Goal: Task Accomplishment & Management: Manage account settings

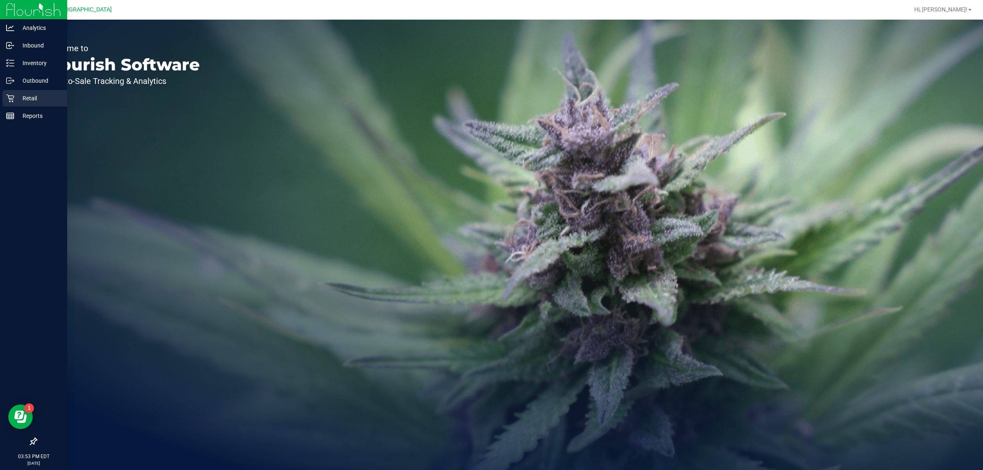
click at [12, 103] on div "Retail" at bounding box center [34, 98] width 65 height 16
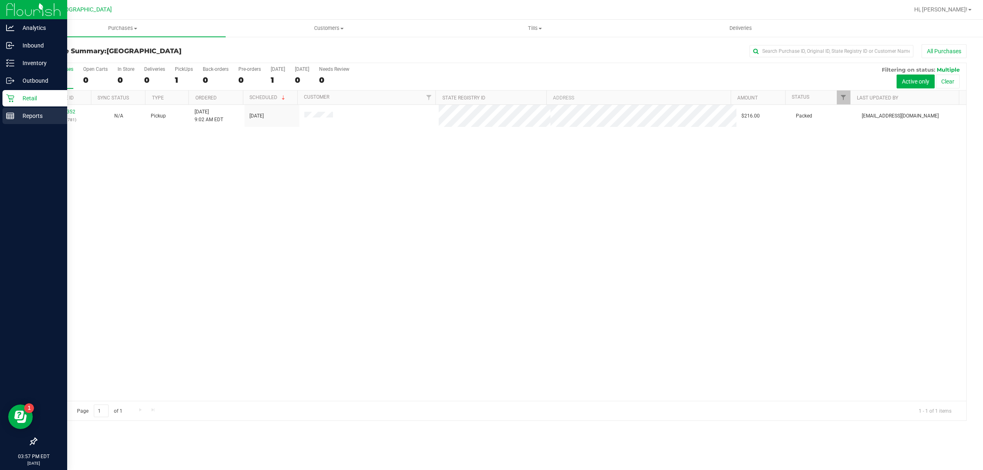
click at [3, 122] on div "Reports" at bounding box center [34, 116] width 65 height 16
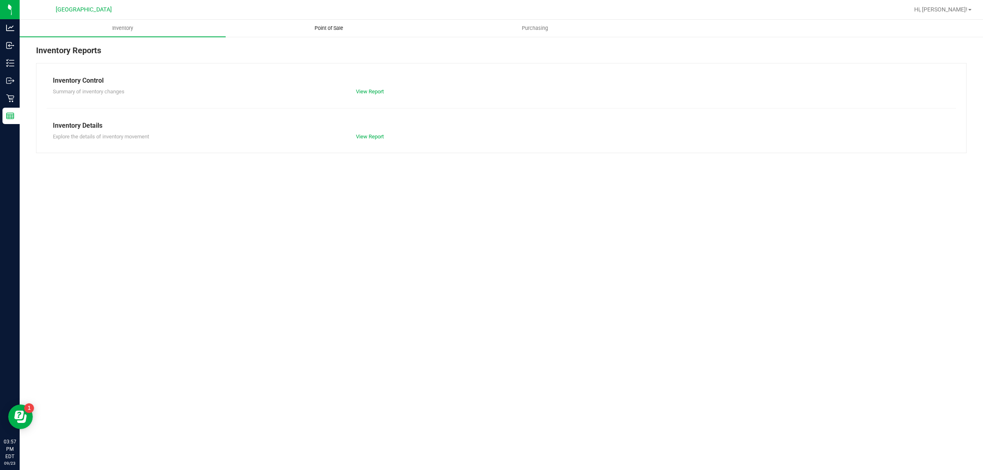
click at [328, 21] on uib-tab-heading "Point of Sale" at bounding box center [328, 28] width 205 height 16
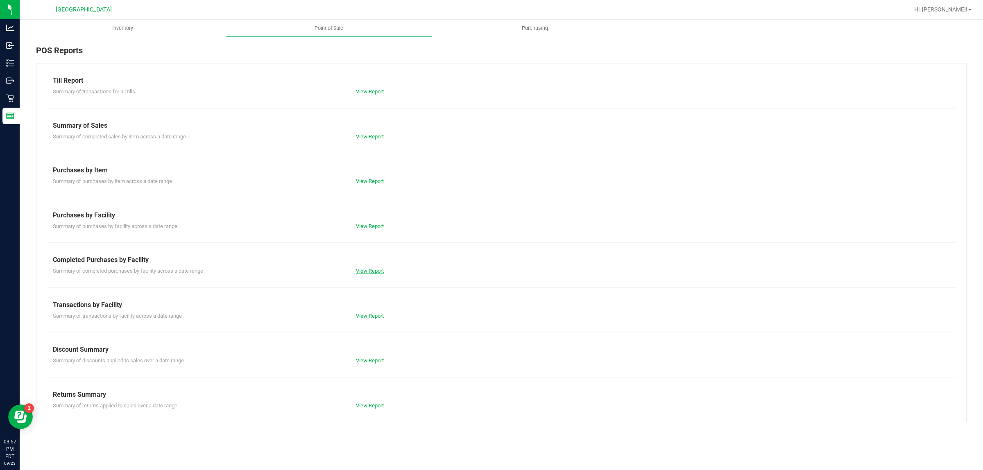
click at [368, 270] on link "View Report" at bounding box center [370, 271] width 28 height 6
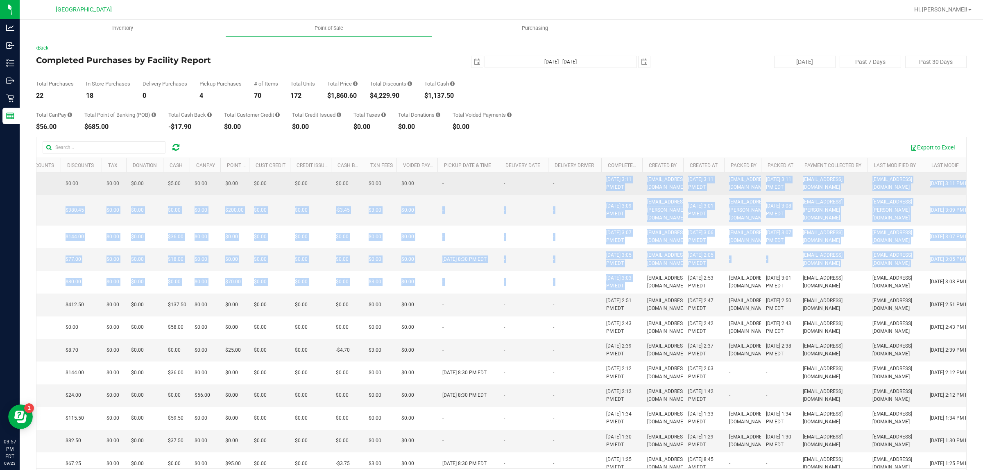
drag, startPoint x: 645, startPoint y: 306, endPoint x: 570, endPoint y: 190, distance: 137.1
click at [570, 190] on tbody "11994873 In-Store 1 $5.00 0 $0.00 $0.00 $0.00 $5.00 $0.00 $0.00 $0.00 $0.00 $0.…" at bounding box center [396, 457] width 1171 height 570
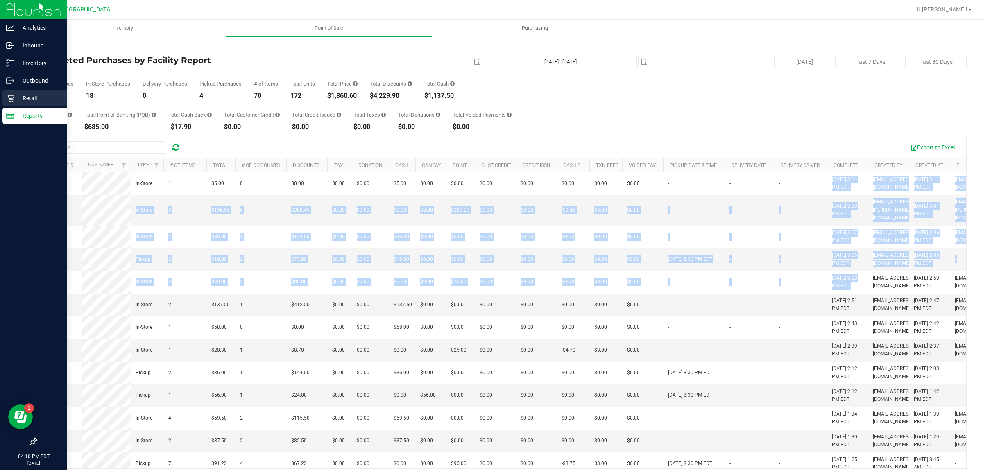
click at [6, 97] on icon at bounding box center [10, 98] width 8 height 8
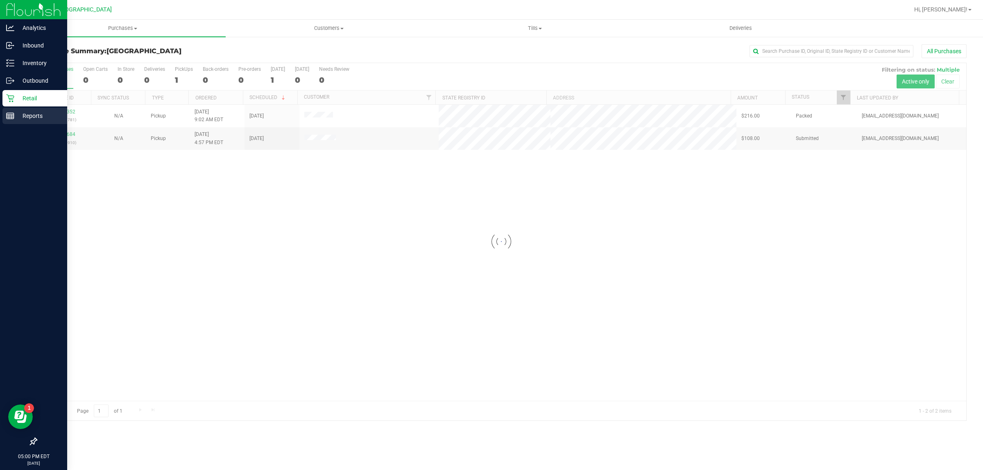
click at [13, 113] on icon at bounding box center [10, 116] width 8 height 8
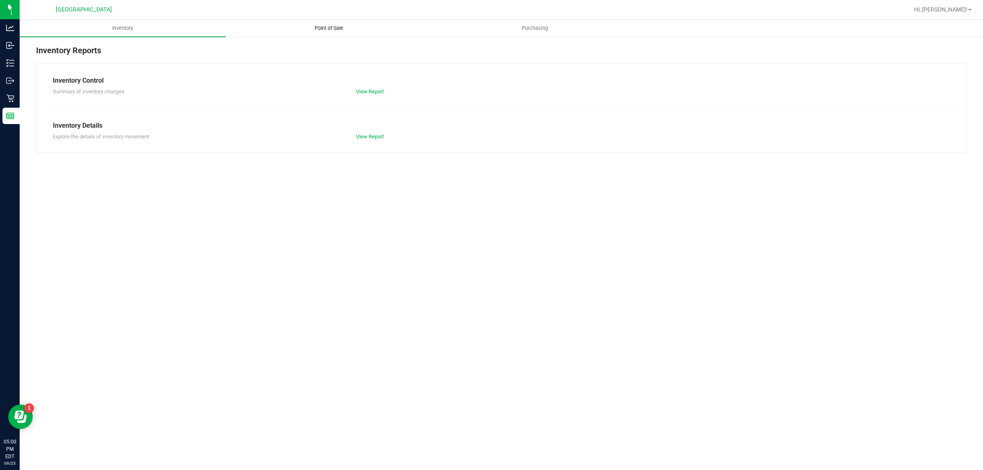
click at [334, 31] on span "Point of Sale" at bounding box center [328, 28] width 51 height 7
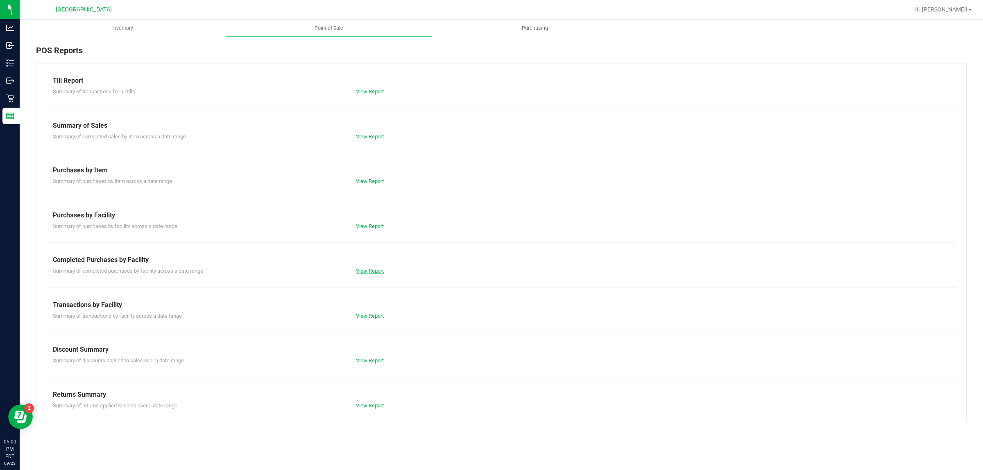
drag, startPoint x: 373, startPoint y: 283, endPoint x: 371, endPoint y: 270, distance: 13.2
click at [371, 277] on div "Till Report Summary of transactions for all tills View Report Summary of Sales …" at bounding box center [501, 242] width 930 height 359
click at [371, 268] on link "View Report" at bounding box center [370, 271] width 28 height 6
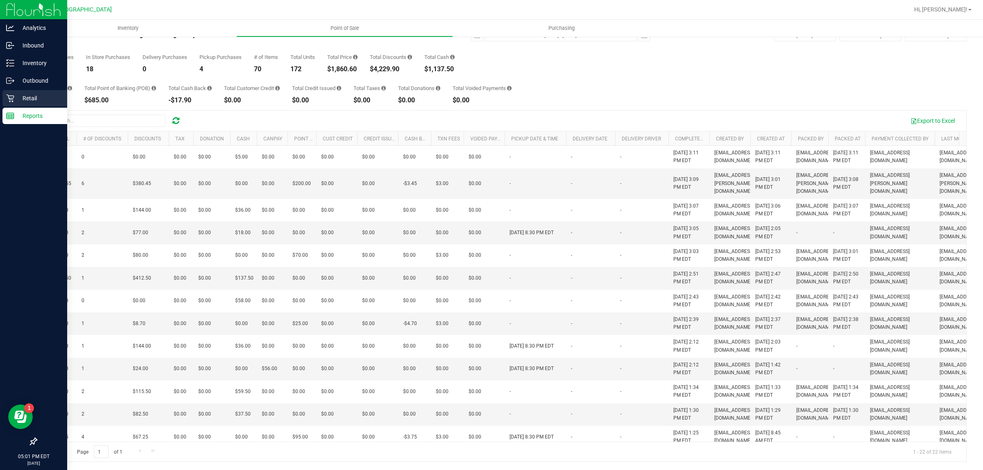
click at [14, 95] on p "Retail" at bounding box center [38, 98] width 49 height 10
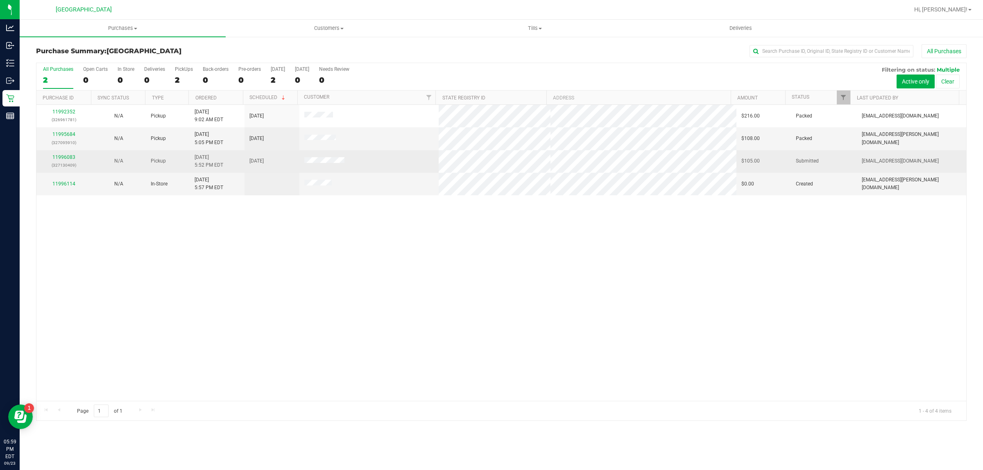
click at [66, 163] on p "(327130409)" at bounding box center [63, 165] width 45 height 8
click at [70, 160] on div "11996083 (327130409)" at bounding box center [63, 162] width 45 height 16
click at [70, 154] on div "11996083 (327130409)" at bounding box center [63, 162] width 45 height 16
click at [70, 158] on link "11996083" at bounding box center [63, 157] width 23 height 6
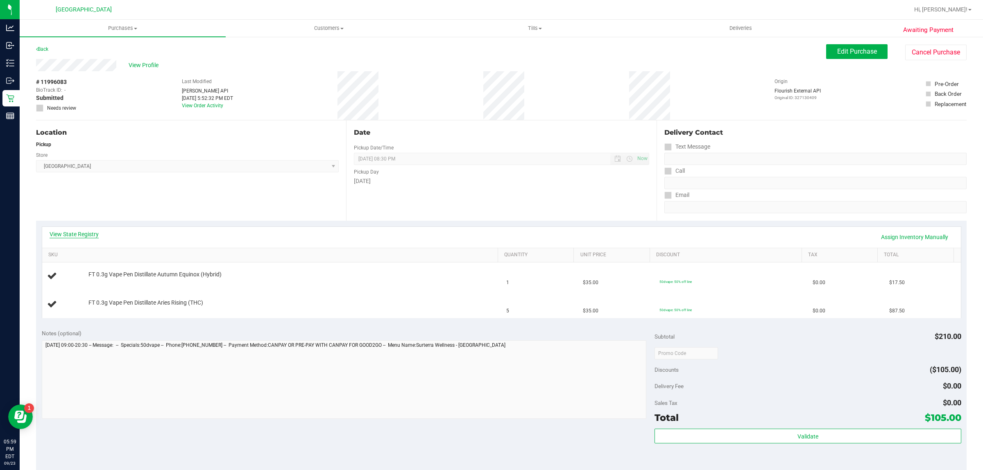
click at [88, 235] on link "View State Registry" at bounding box center [74, 234] width 49 height 8
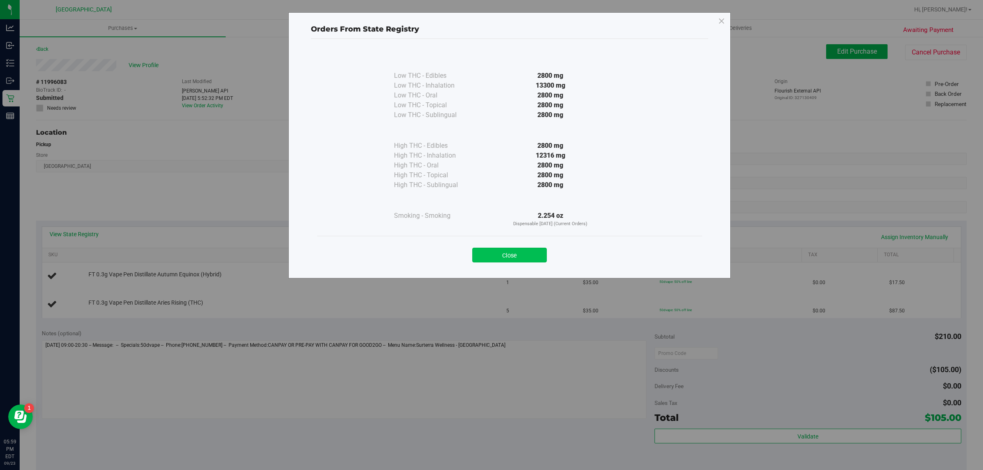
click at [486, 254] on button "Close" at bounding box center [509, 255] width 75 height 15
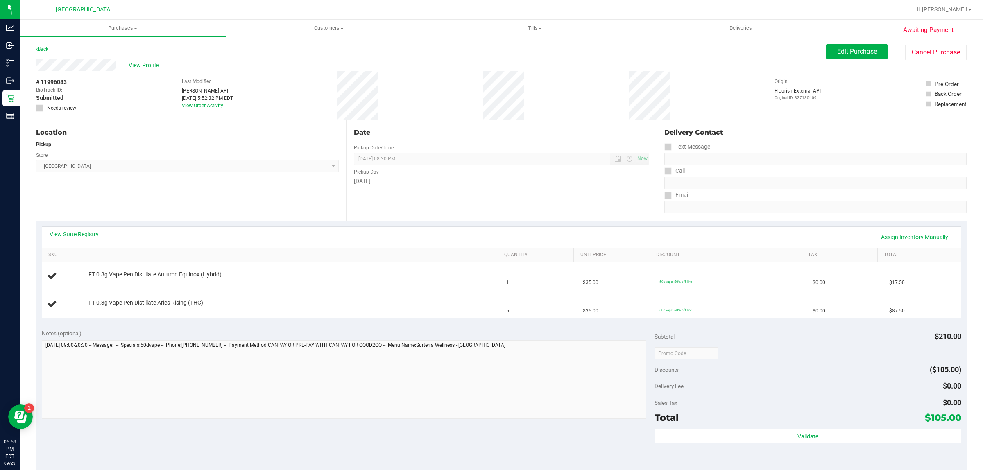
click at [88, 234] on link "View State Registry" at bounding box center [74, 234] width 49 height 8
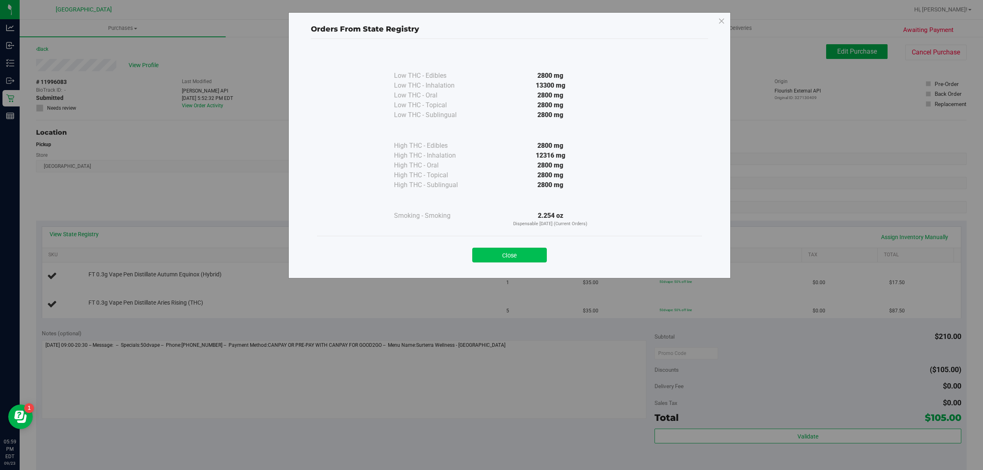
click at [520, 256] on button "Close" at bounding box center [509, 255] width 75 height 15
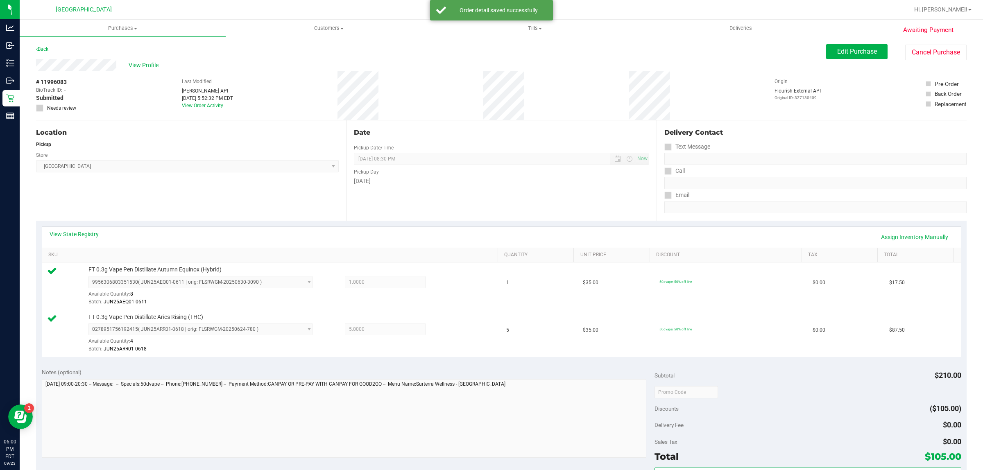
scroll to position [154, 0]
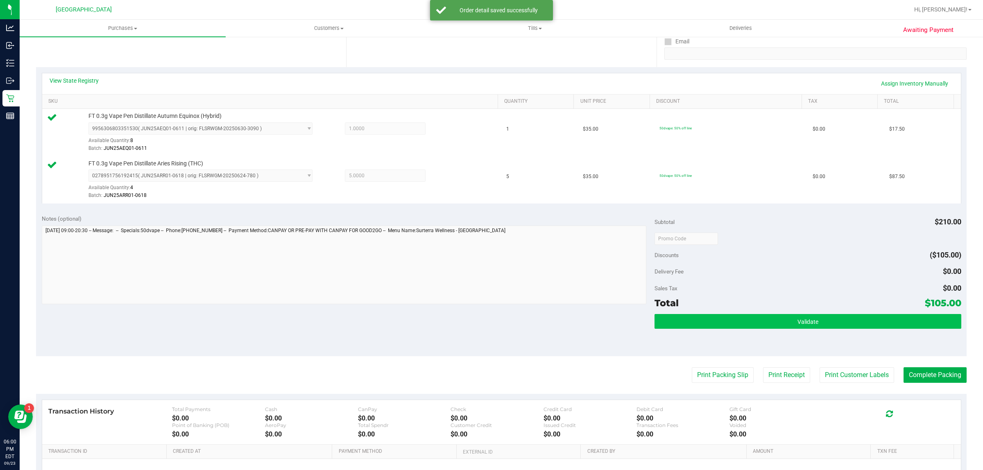
drag, startPoint x: 877, startPoint y: 333, endPoint x: 876, endPoint y: 329, distance: 4.1
click at [877, 331] on div "Validate" at bounding box center [807, 332] width 306 height 37
click at [875, 316] on button "Validate" at bounding box center [807, 321] width 306 height 15
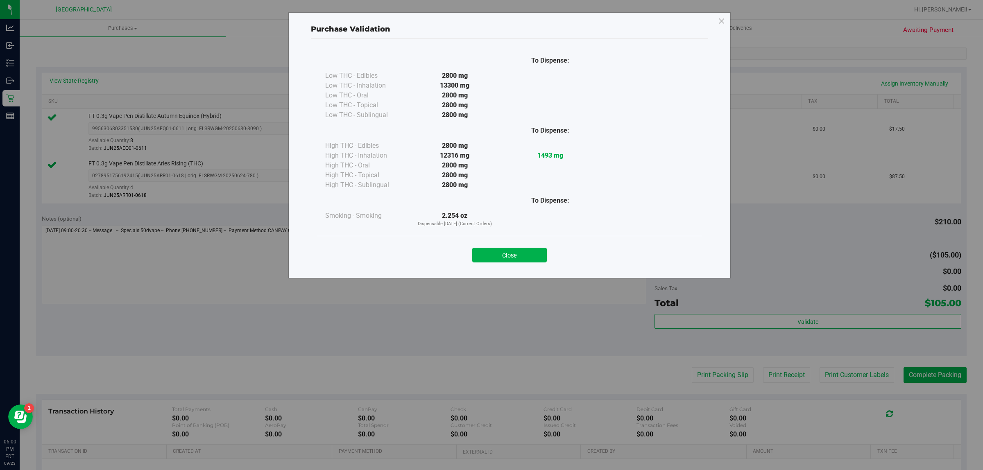
click at [513, 246] on div "Close" at bounding box center [509, 252] width 373 height 20
drag, startPoint x: 514, startPoint y: 253, endPoint x: 545, endPoint y: 256, distance: 31.3
click at [514, 253] on button "Close" at bounding box center [509, 255] width 75 height 15
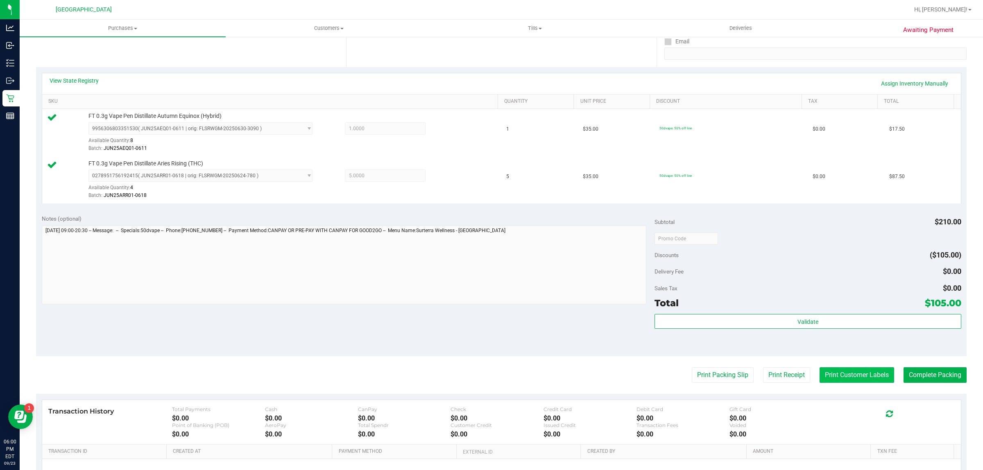
click at [864, 381] on button "Print Customer Labels" at bounding box center [856, 375] width 75 height 16
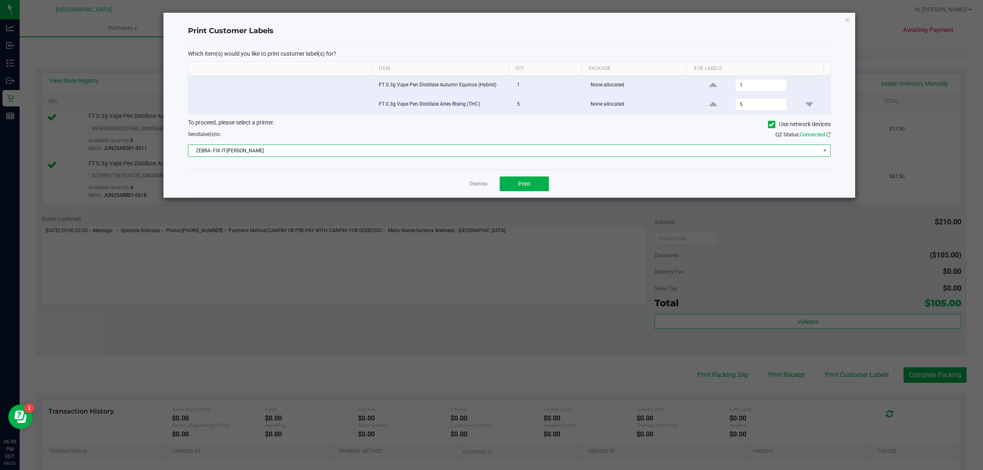
click at [708, 153] on span "ZEBRA- FIX-IT-FELIX" at bounding box center [503, 150] width 631 height 11
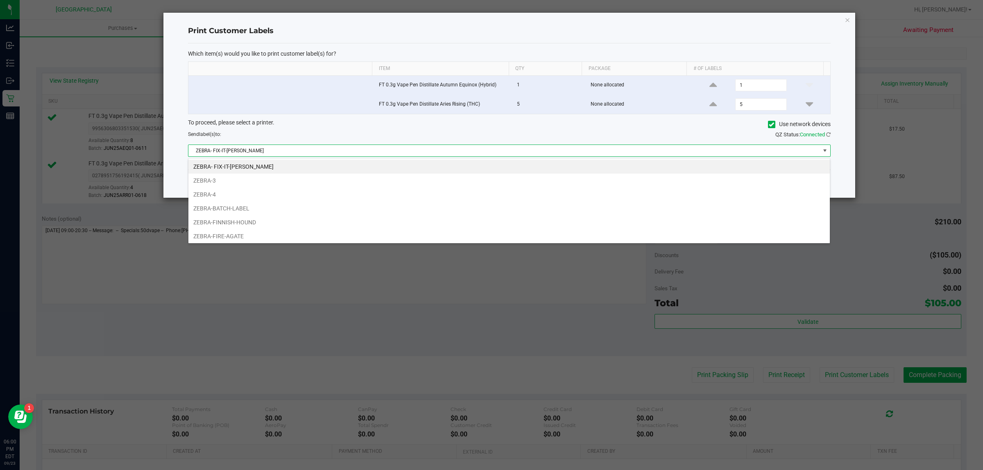
scroll to position [51, 0]
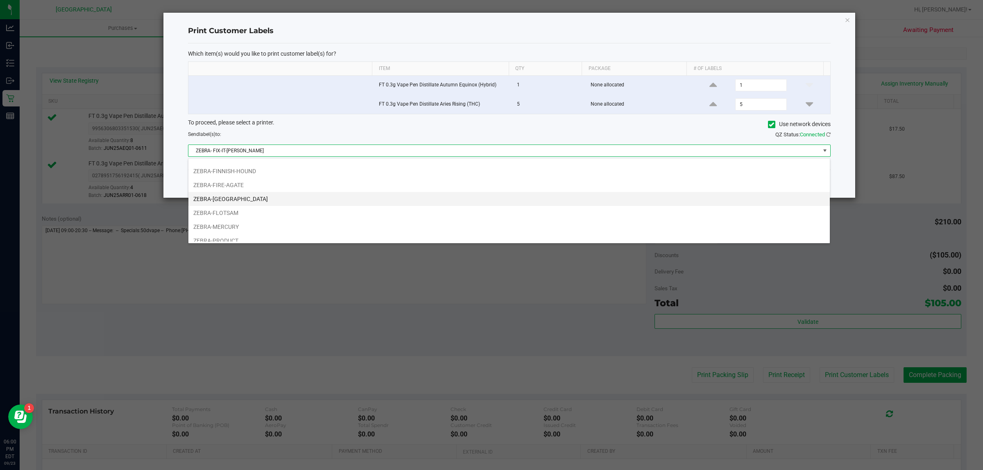
click at [371, 205] on li "ZEBRA-[GEOGRAPHIC_DATA]" at bounding box center [508, 199] width 641 height 14
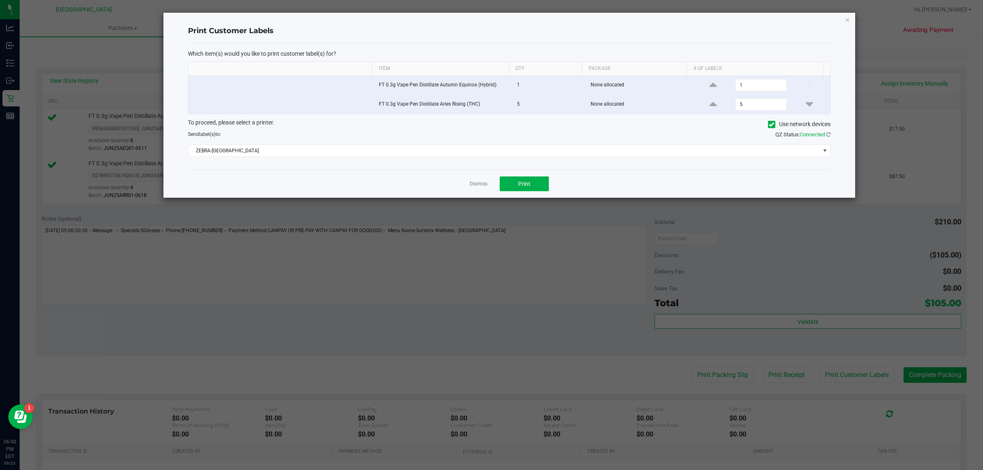
click at [525, 177] on div "Dismiss Print" at bounding box center [509, 184] width 643 height 28
click at [527, 181] on button "Print" at bounding box center [524, 184] width 49 height 15
click at [849, 20] on icon "button" at bounding box center [847, 20] width 6 height 10
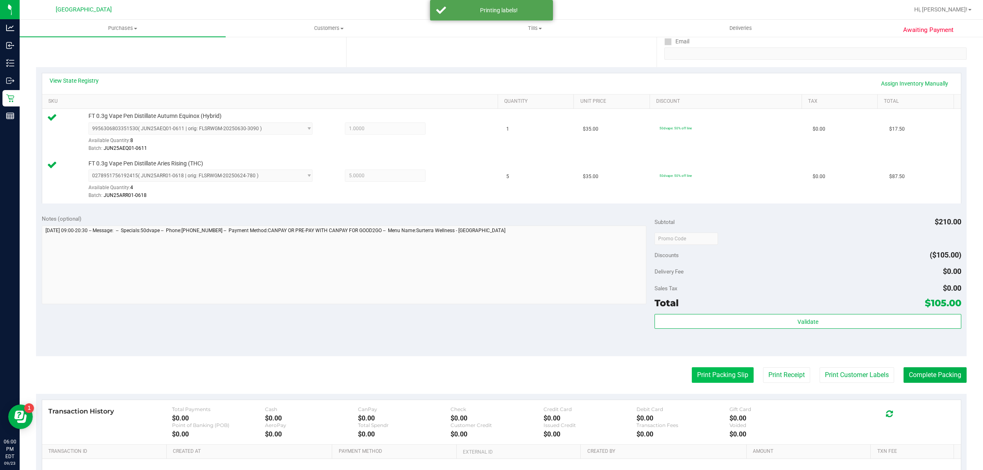
click at [713, 371] on button "Print Packing Slip" at bounding box center [723, 375] width 62 height 16
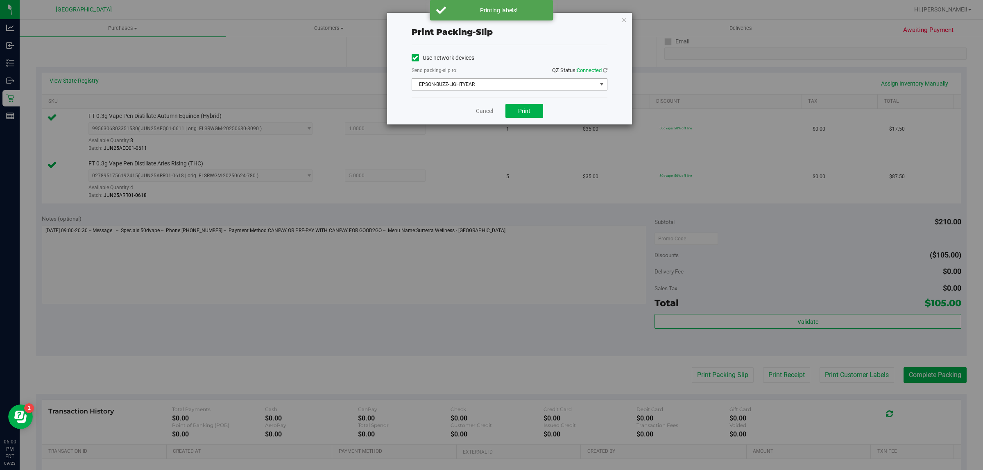
click at [564, 82] on span "EPSON-BUZZ-LIGHTYEAR" at bounding box center [504, 84] width 185 height 11
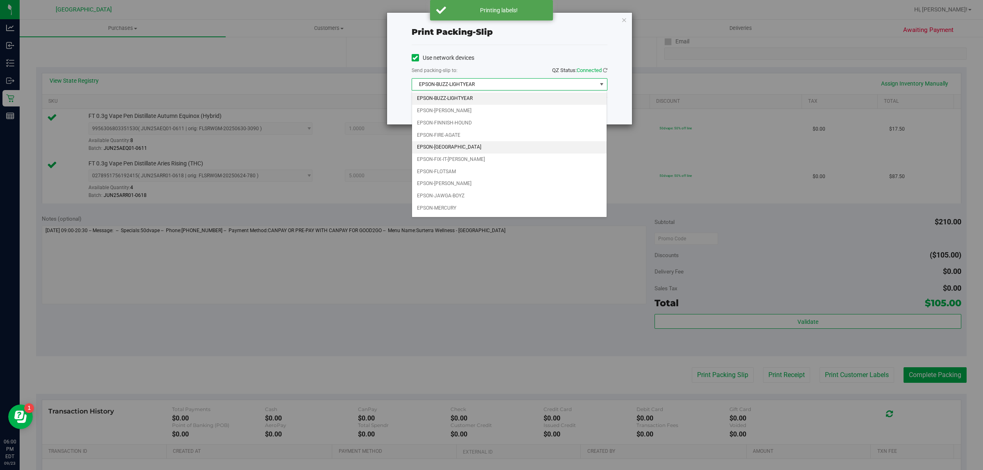
click at [483, 145] on li "EPSON-FITCHBURG" at bounding box center [509, 147] width 195 height 12
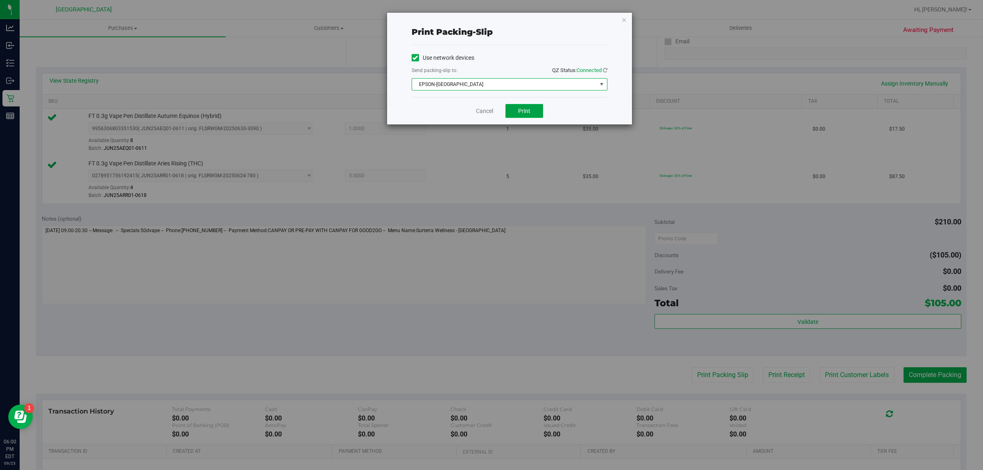
click at [536, 113] on button "Print" at bounding box center [524, 111] width 38 height 14
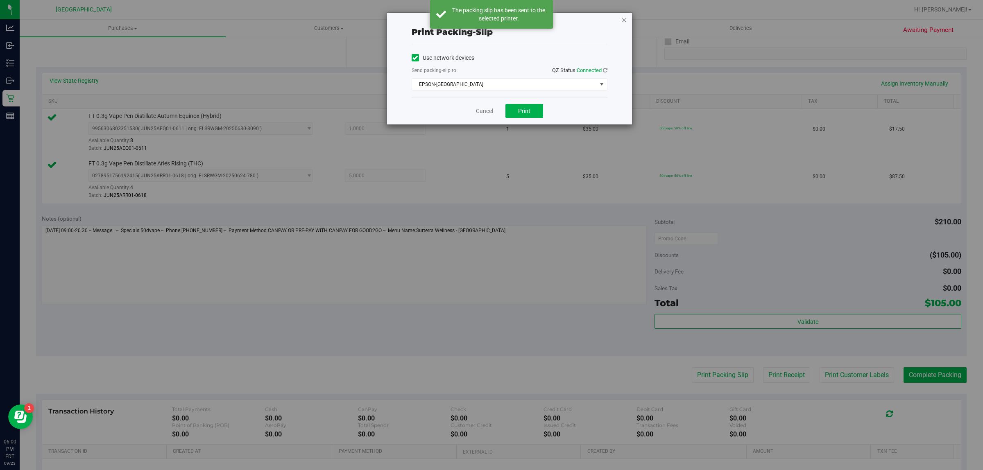
click at [623, 16] on icon "button" at bounding box center [624, 20] width 6 height 10
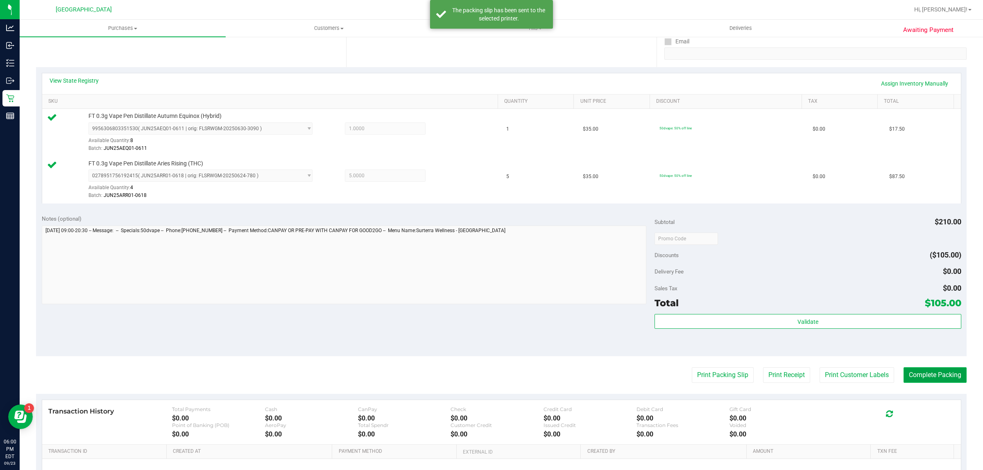
click at [932, 383] on button "Complete Packing" at bounding box center [934, 375] width 63 height 16
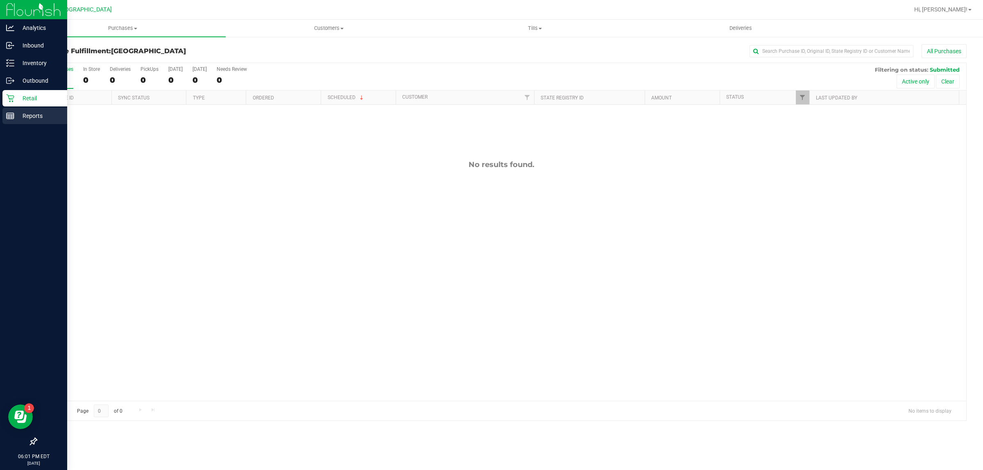
click at [17, 120] on p "Reports" at bounding box center [38, 116] width 49 height 10
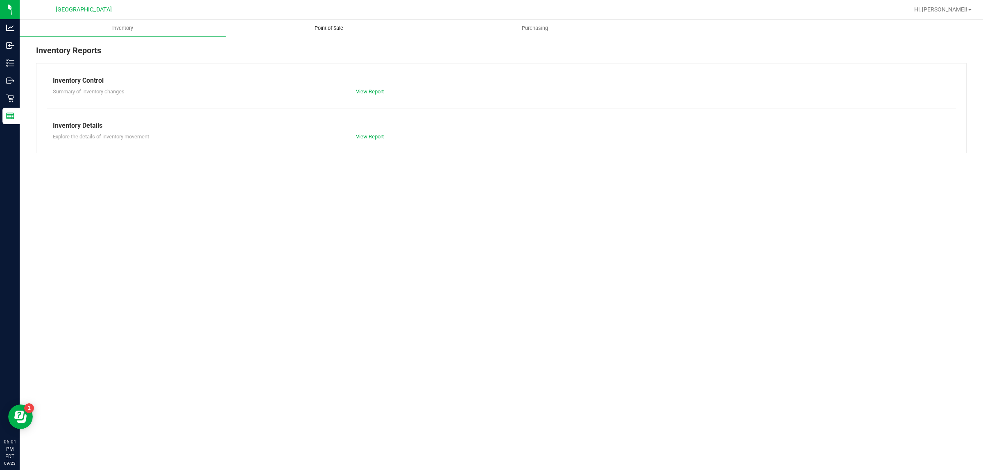
click at [307, 27] on span "Point of Sale" at bounding box center [328, 28] width 51 height 7
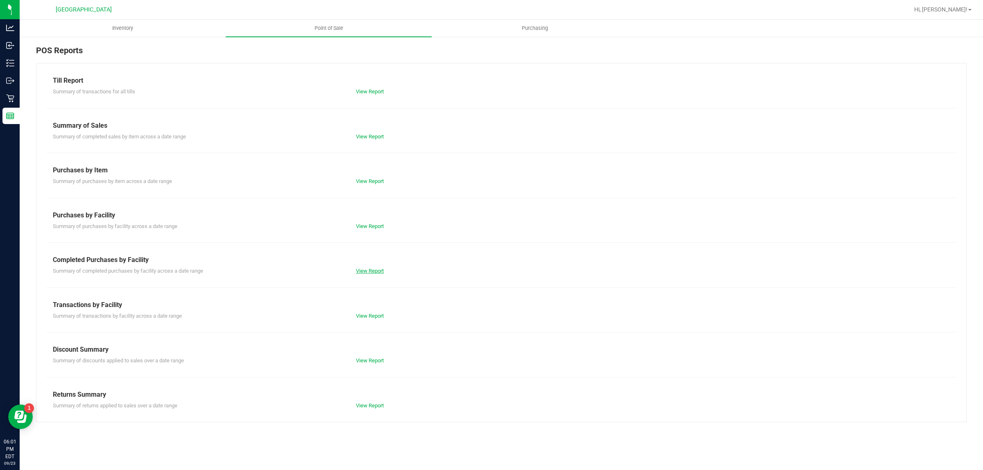
click at [357, 272] on link "View Report" at bounding box center [370, 271] width 28 height 6
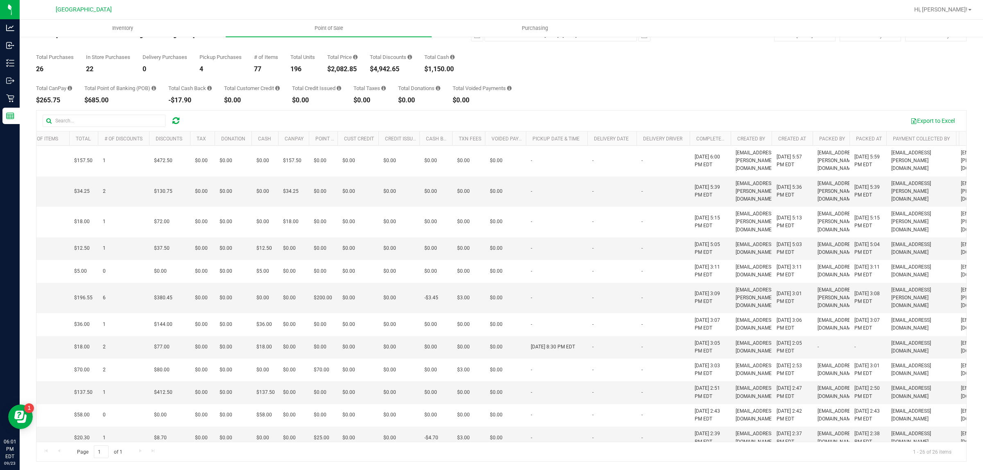
scroll to position [0, 181]
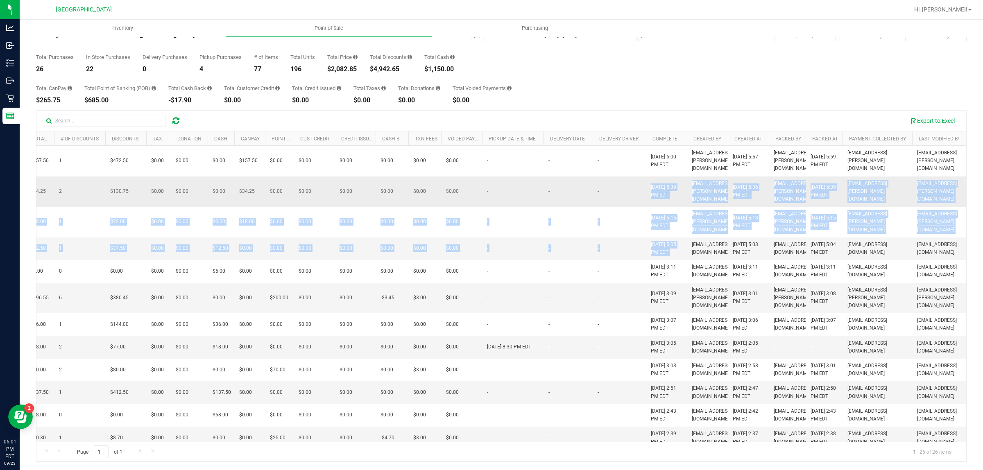
drag, startPoint x: 688, startPoint y: 257, endPoint x: 629, endPoint y: 203, distance: 80.3
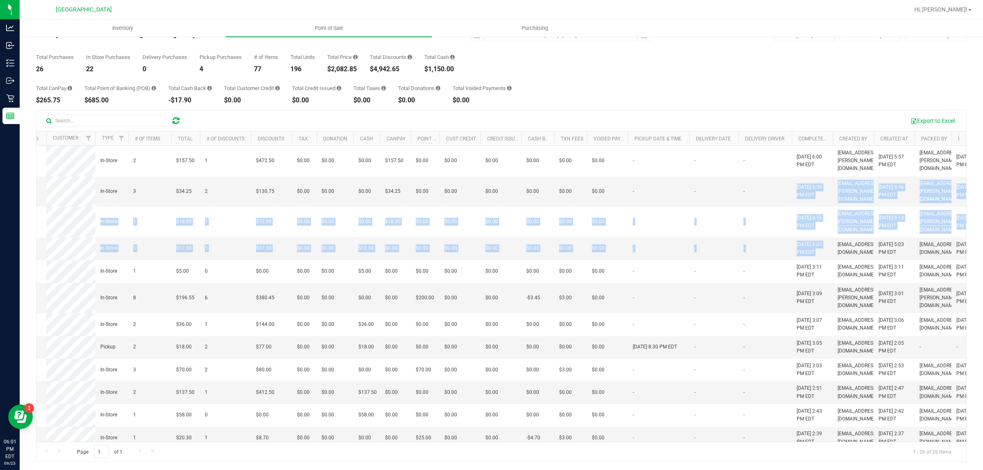
scroll to position [0, 0]
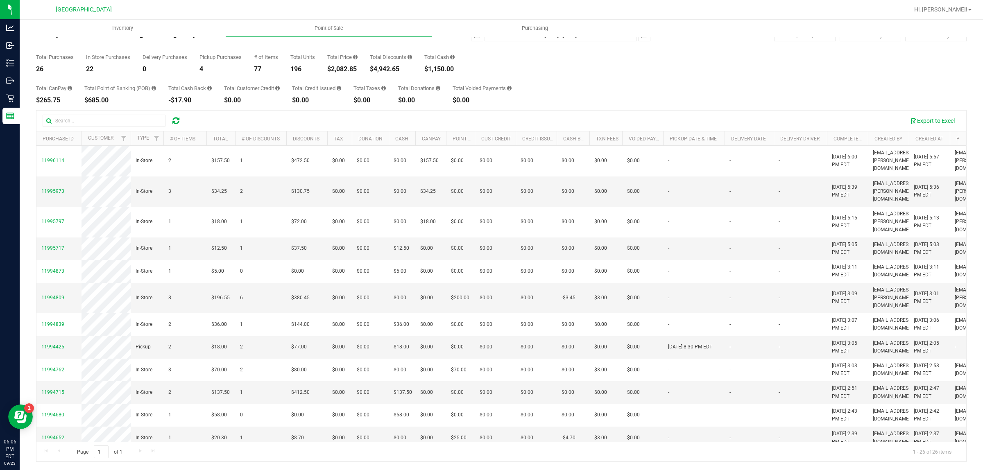
click at [637, 76] on div "Total CanPay $265.75 Total Point of Banking (POB) $685.00 Total Cash Back -$17.…" at bounding box center [501, 87] width 930 height 31
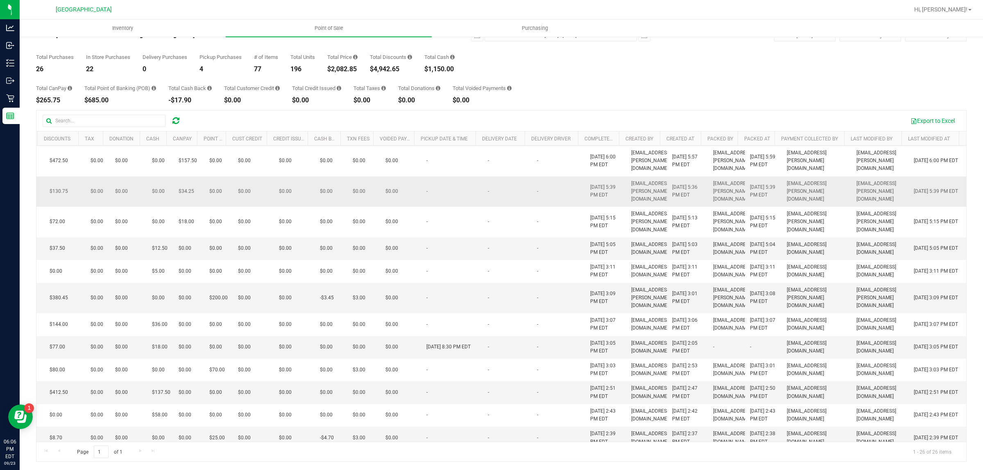
drag, startPoint x: 609, startPoint y: 253, endPoint x: 549, endPoint y: 195, distance: 83.4
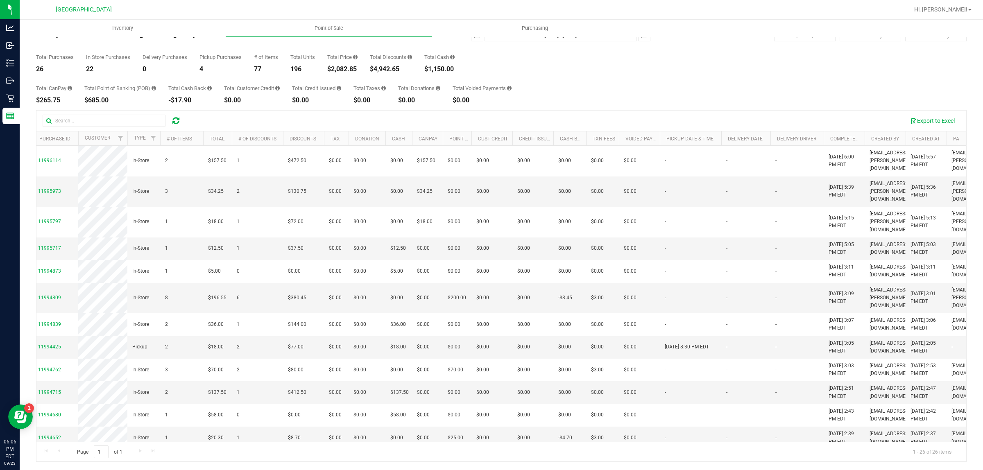
scroll to position [0, 0]
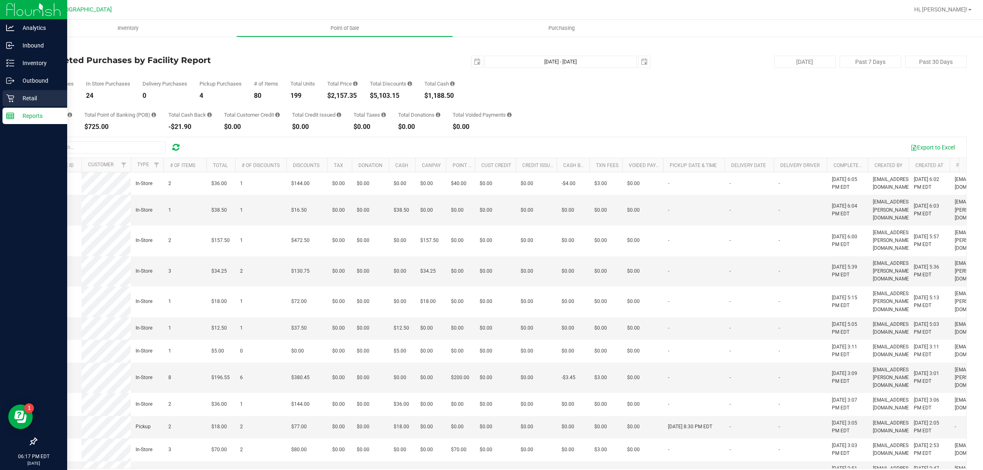
click at [10, 99] on icon at bounding box center [10, 98] width 8 height 8
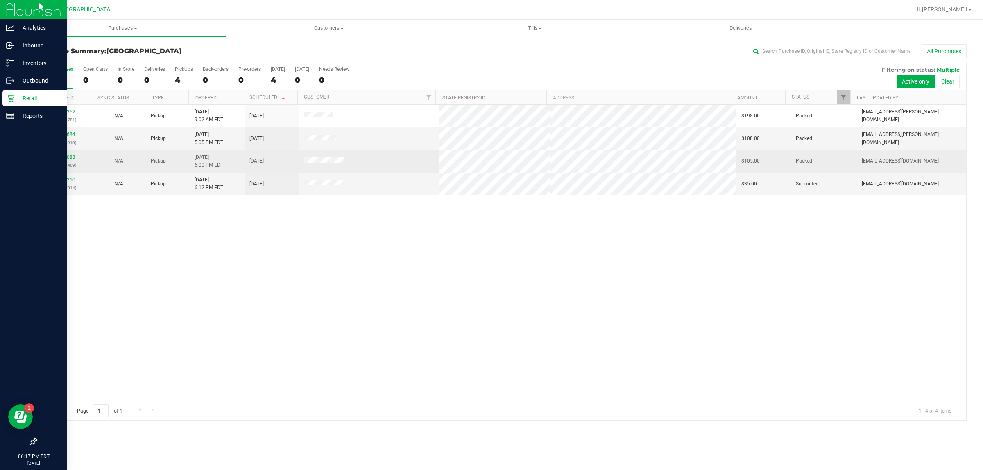
click at [56, 156] on link "11996083" at bounding box center [63, 157] width 23 height 6
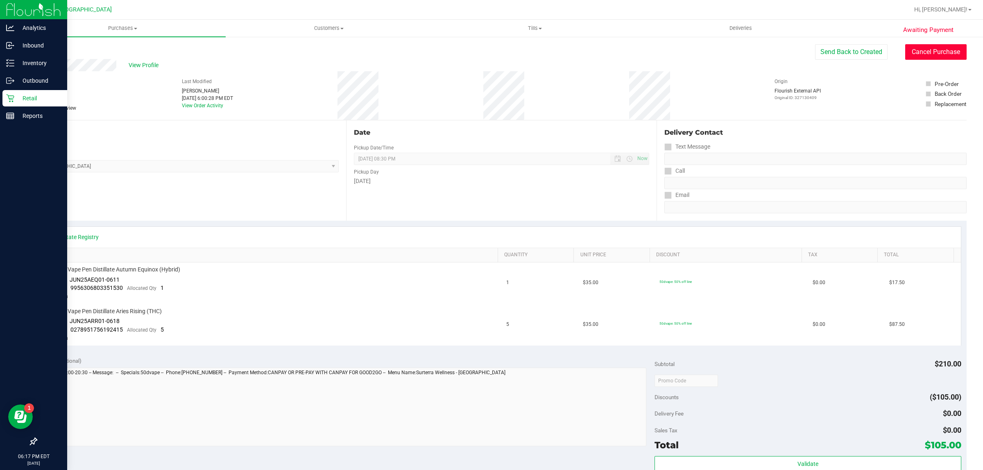
click at [950, 50] on button "Cancel Purchase" at bounding box center [935, 52] width 61 height 16
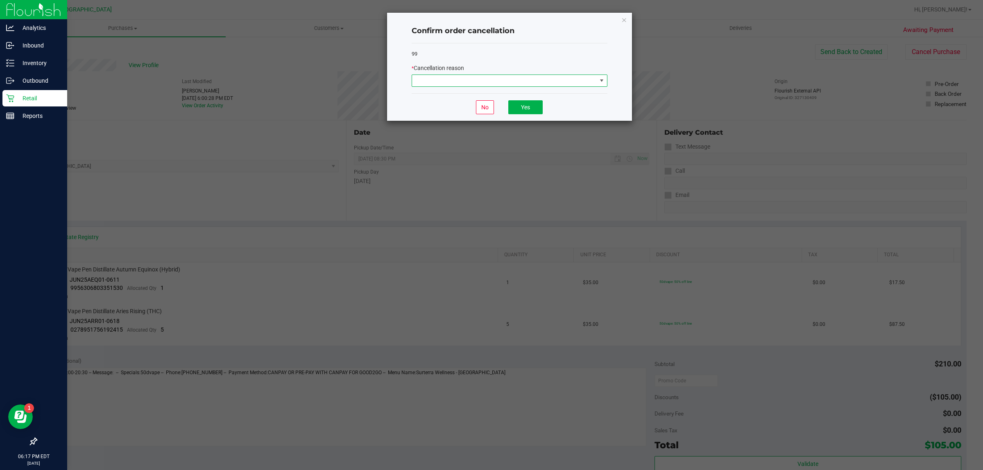
click at [566, 80] on span at bounding box center [504, 80] width 185 height 11
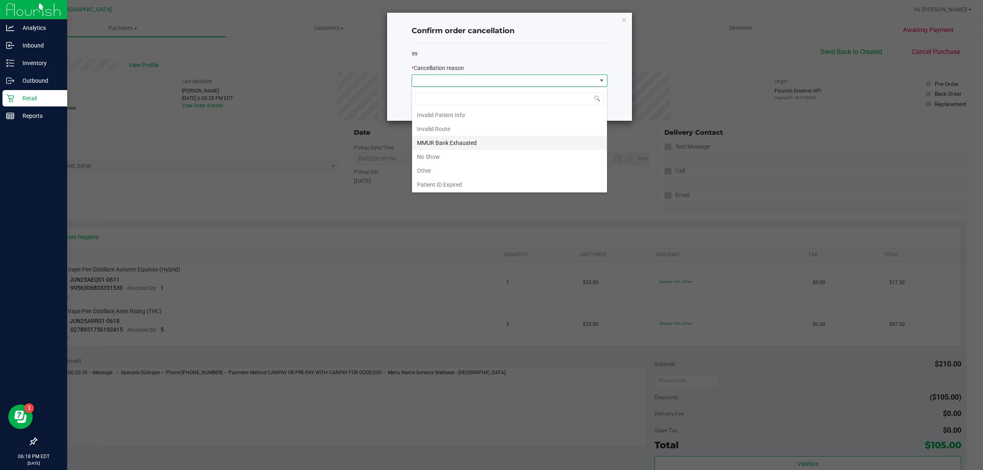
scroll to position [45, 0]
click at [483, 158] on li "Other" at bounding box center [509, 156] width 195 height 14
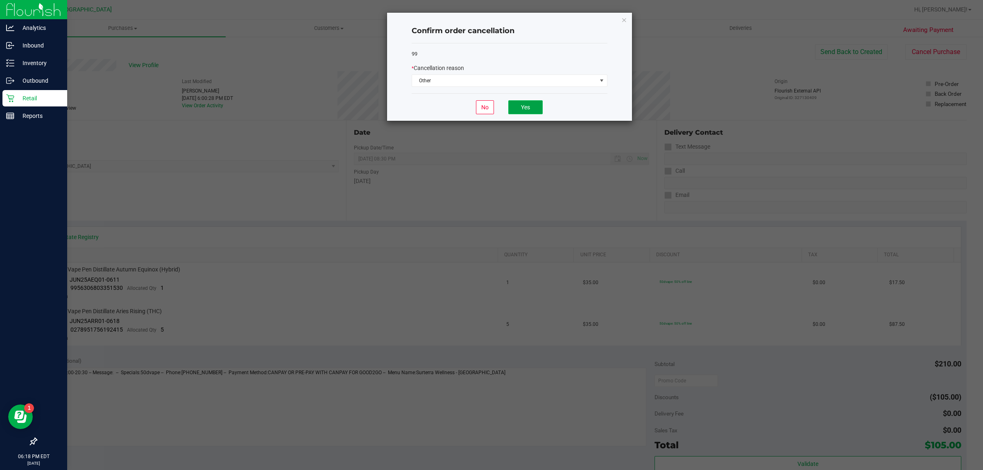
click at [517, 111] on button "Yes" at bounding box center [525, 107] width 34 height 14
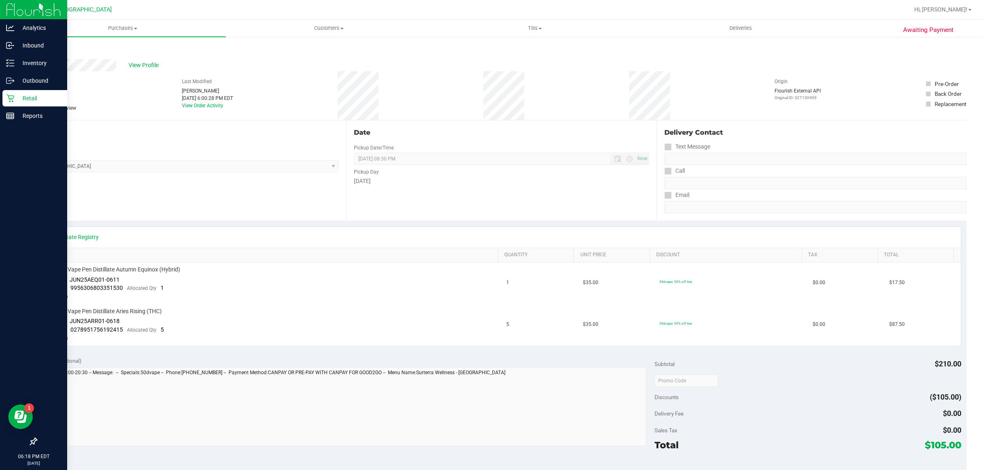
click at [43, 48] on link "Back" at bounding box center [42, 49] width 12 height 6
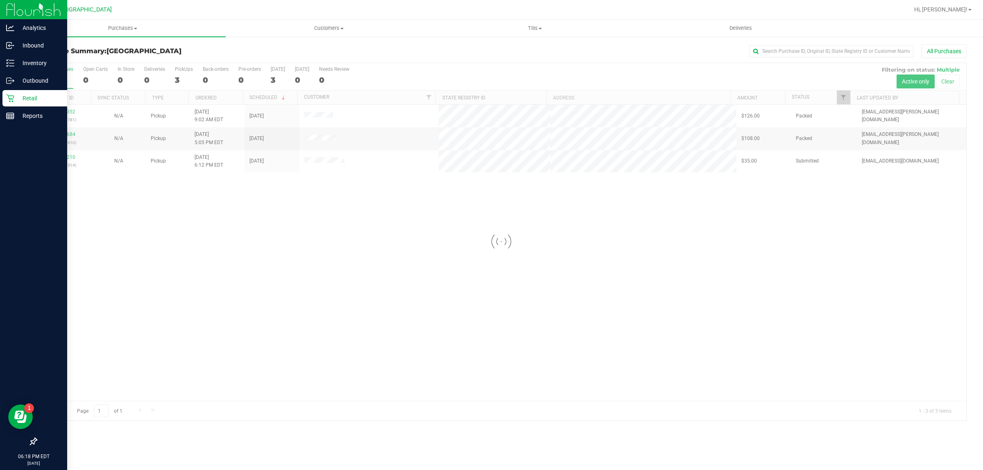
click at [66, 158] on div at bounding box center [501, 242] width 930 height 358
click at [66, 158] on link "11996210" at bounding box center [63, 157] width 23 height 6
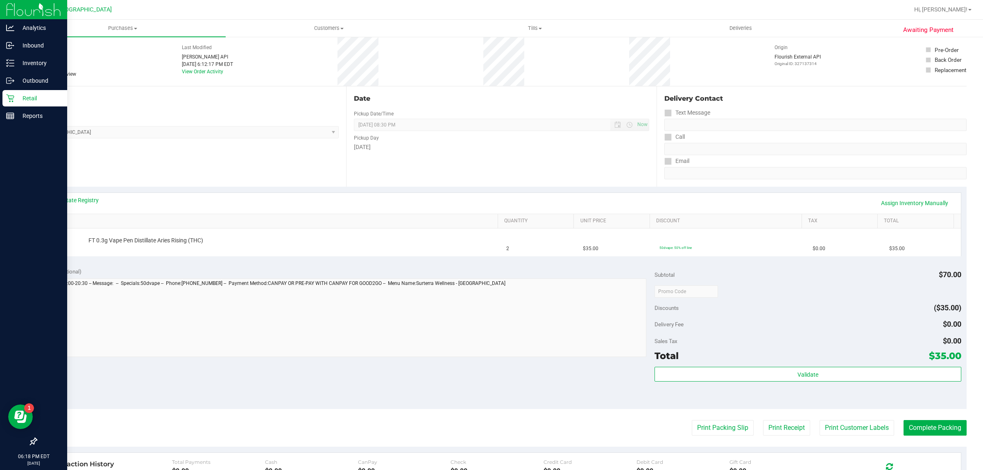
scroll to position [51, 0]
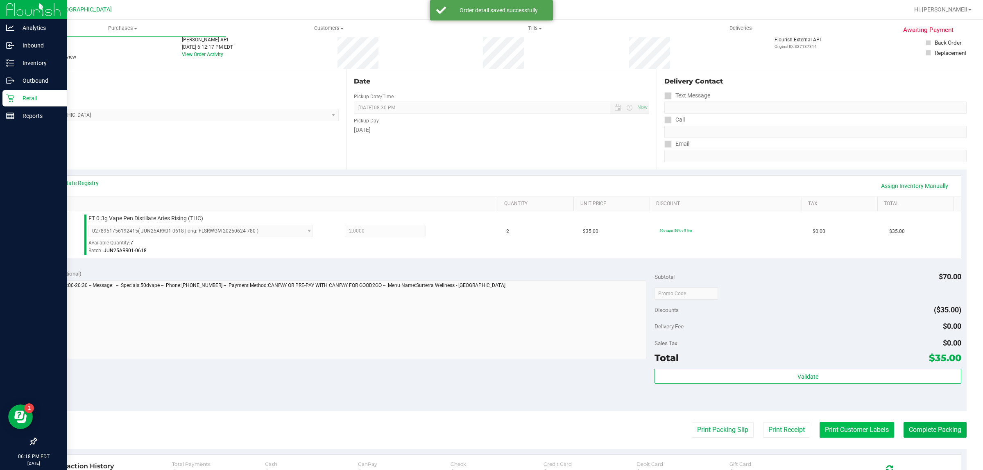
click at [819, 429] on button "Print Customer Labels" at bounding box center [856, 430] width 75 height 16
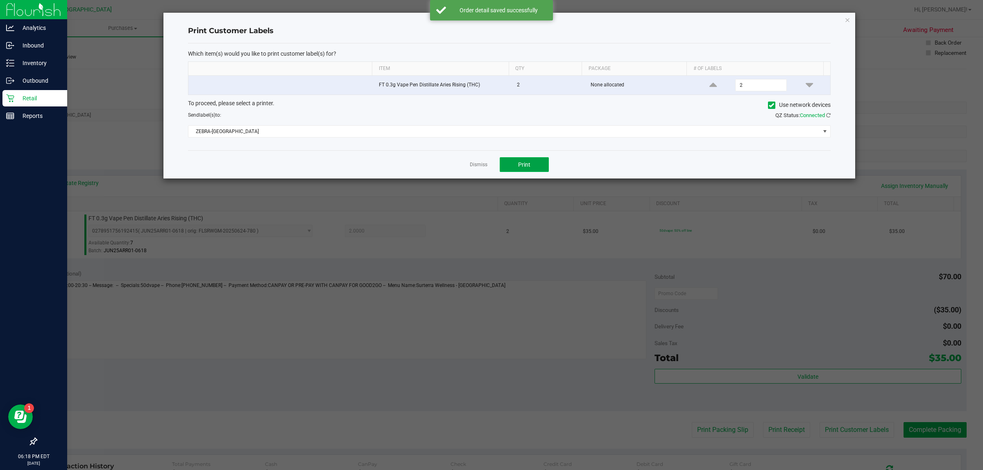
click at [535, 163] on button "Print" at bounding box center [524, 164] width 49 height 15
click at [849, 19] on icon "button" at bounding box center [847, 20] width 6 height 10
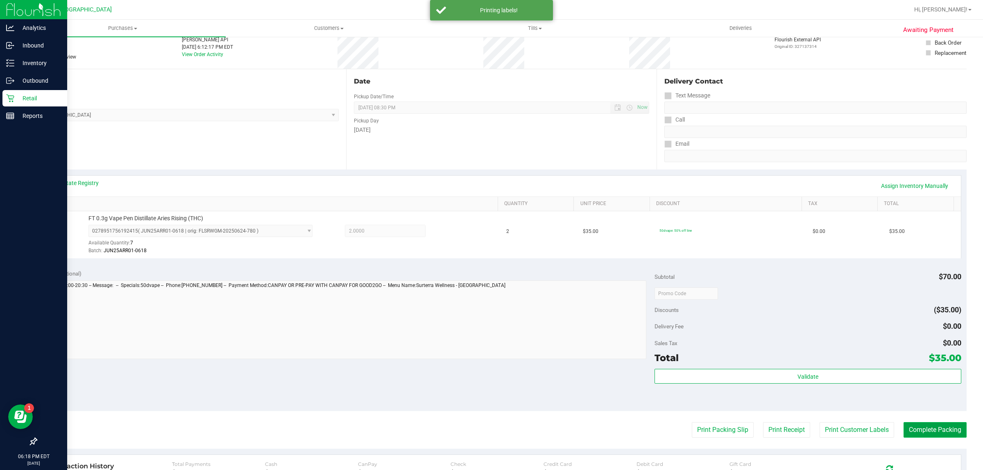
click at [944, 432] on button "Complete Packing" at bounding box center [934, 430] width 63 height 16
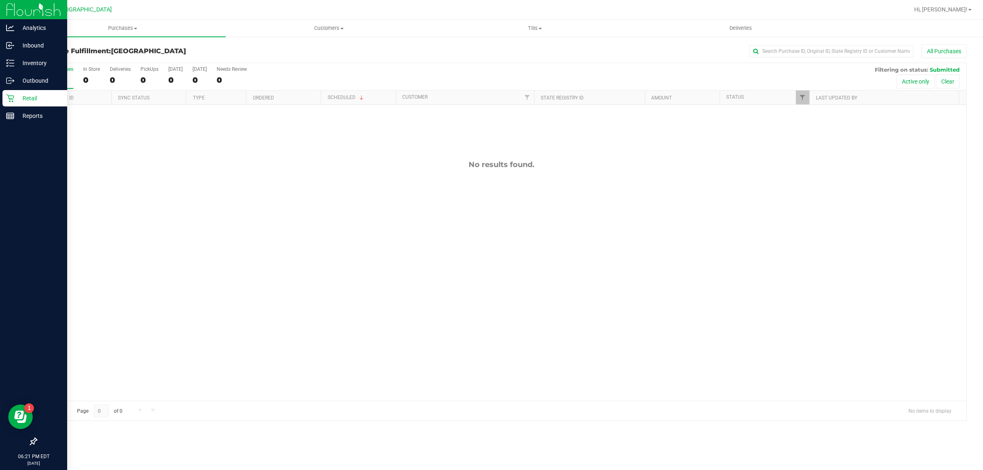
click at [20, 117] on div "Purchase Fulfillment: [GEOGRAPHIC_DATA] WC All Purchases All Purchases 0 In Sto…" at bounding box center [501, 232] width 963 height 393
click at [6, 117] on icon at bounding box center [10, 116] width 8 height 8
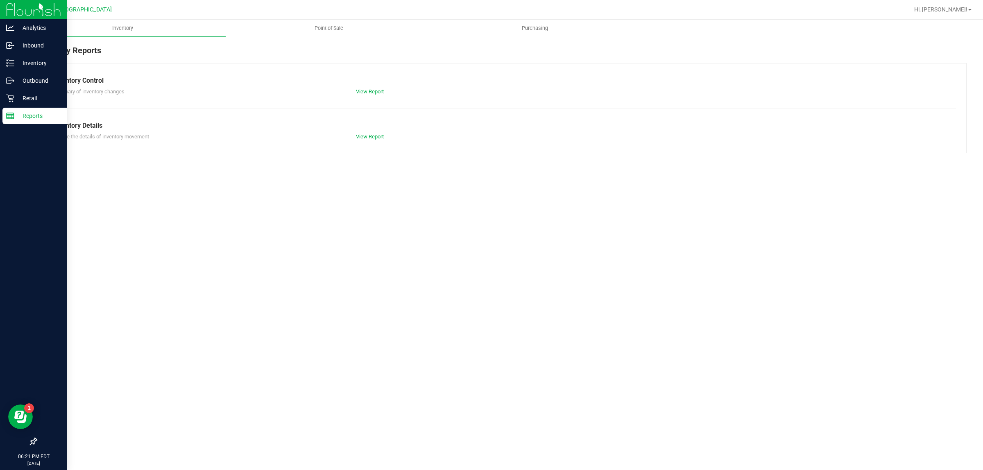
click at [33, 98] on p "Retail" at bounding box center [38, 98] width 49 height 10
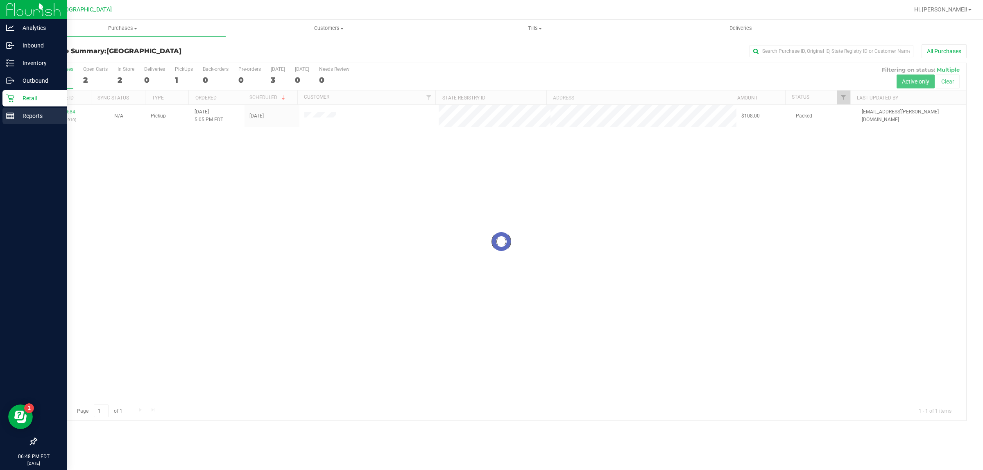
click at [11, 123] on div "Reports" at bounding box center [34, 116] width 65 height 16
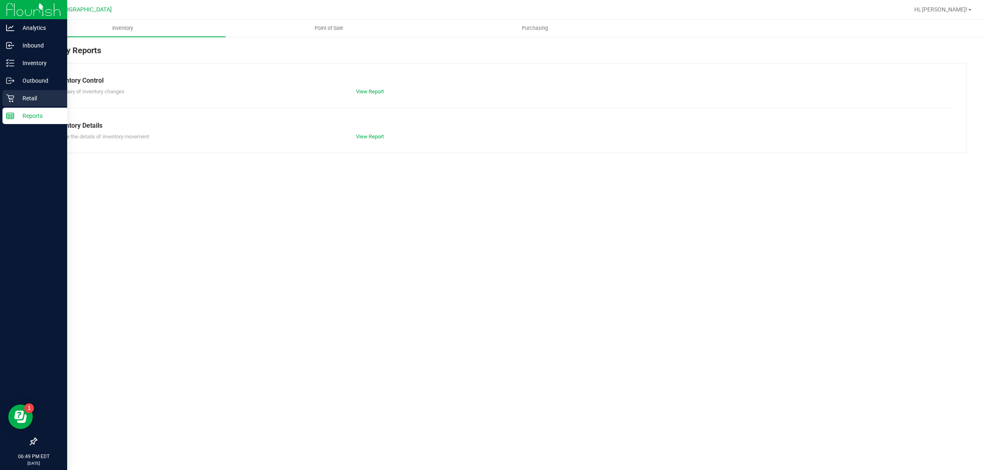
click at [13, 101] on icon at bounding box center [10, 98] width 8 height 8
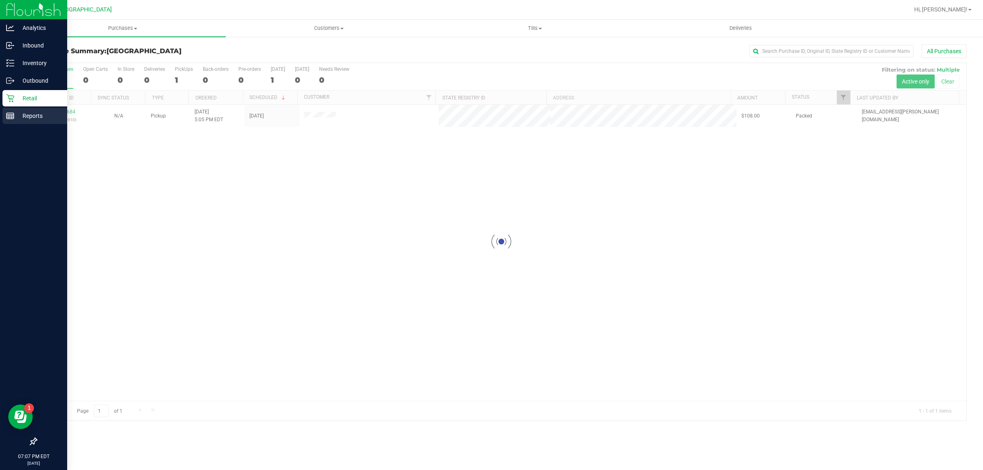
click at [13, 118] on line at bounding box center [10, 118] width 7 height 0
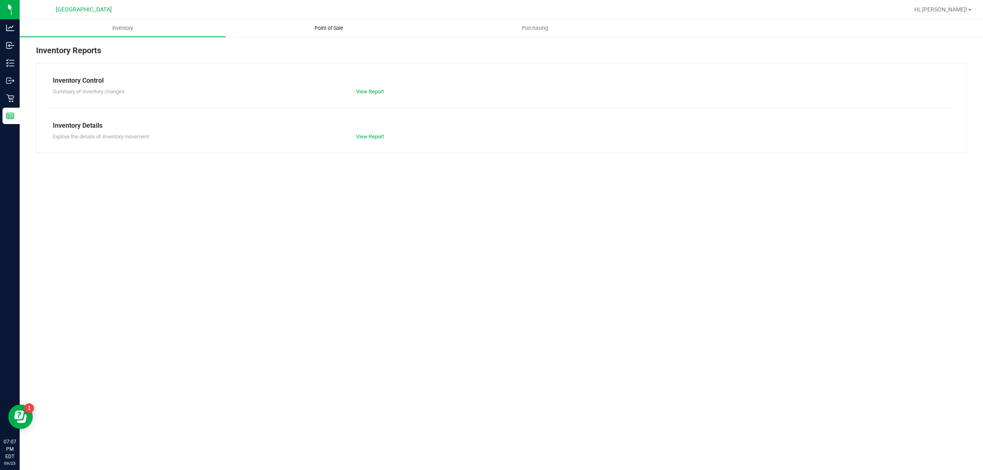
click at [338, 32] on uib-tab-heading "Point of Sale" at bounding box center [328, 28] width 205 height 16
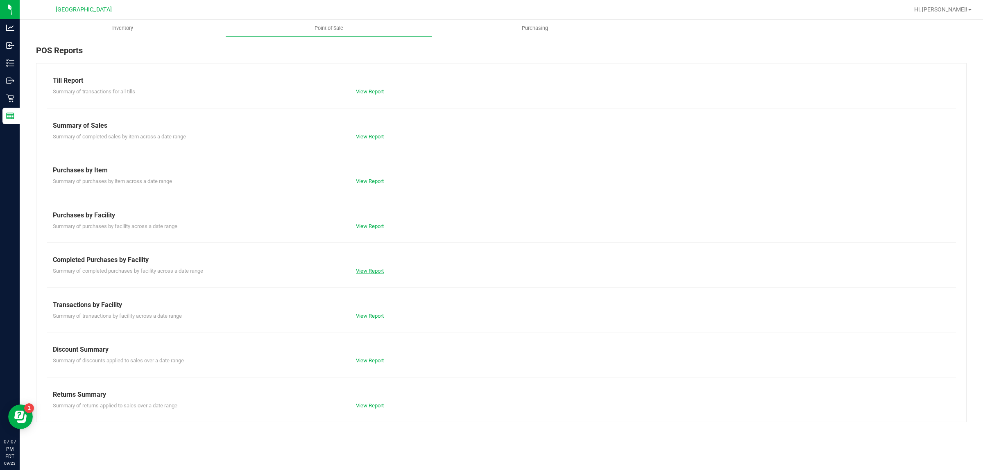
click at [379, 270] on link "View Report" at bounding box center [370, 271] width 28 height 6
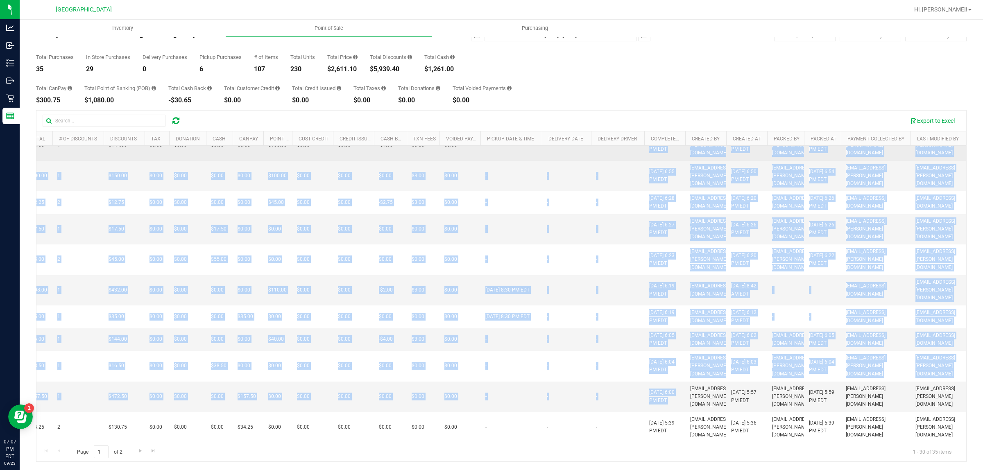
scroll to position [0, 183]
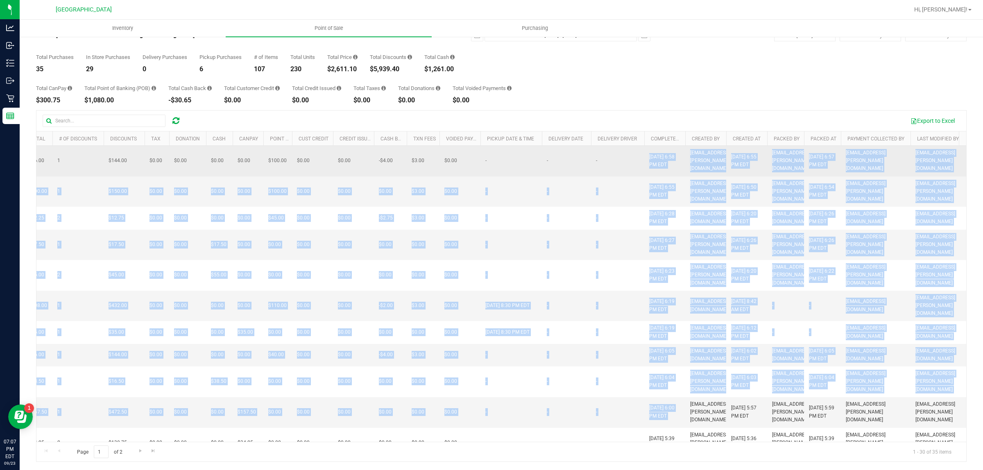
drag, startPoint x: 686, startPoint y: 371, endPoint x: 601, endPoint y: 160, distance: 227.1
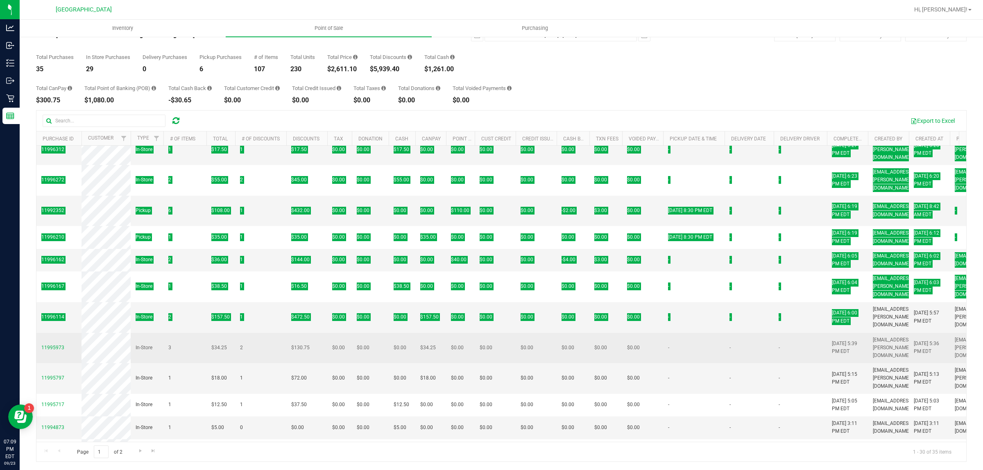
scroll to position [102, 0]
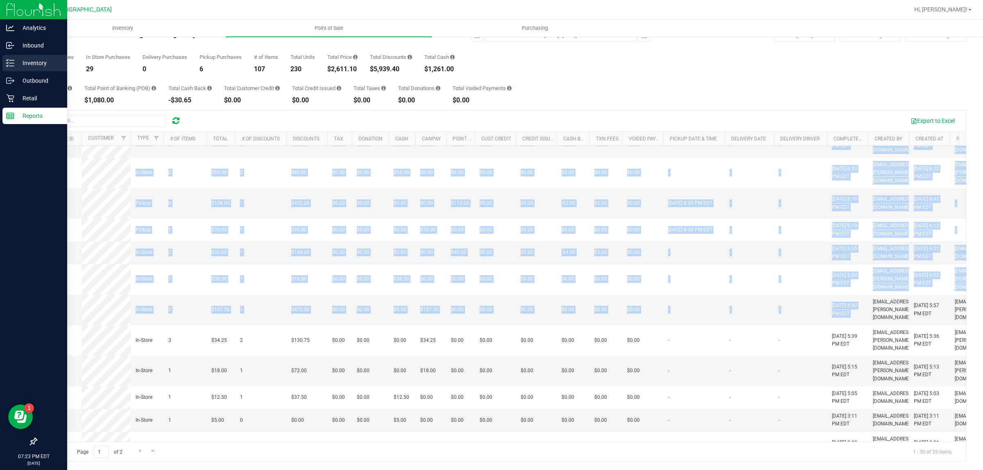
click at [41, 64] on p "Inventory" at bounding box center [38, 63] width 49 height 10
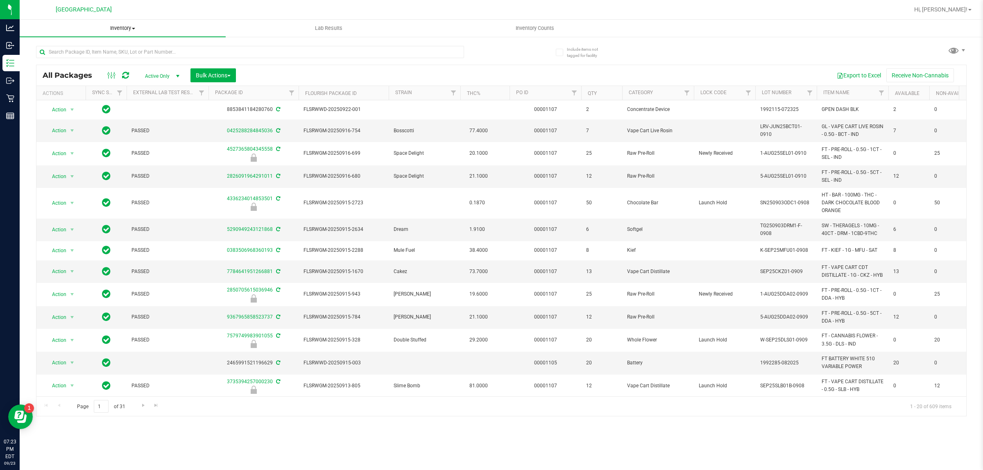
click at [134, 28] on span at bounding box center [133, 29] width 3 height 2
click at [85, 50] on li "All packages" at bounding box center [123, 50] width 206 height 10
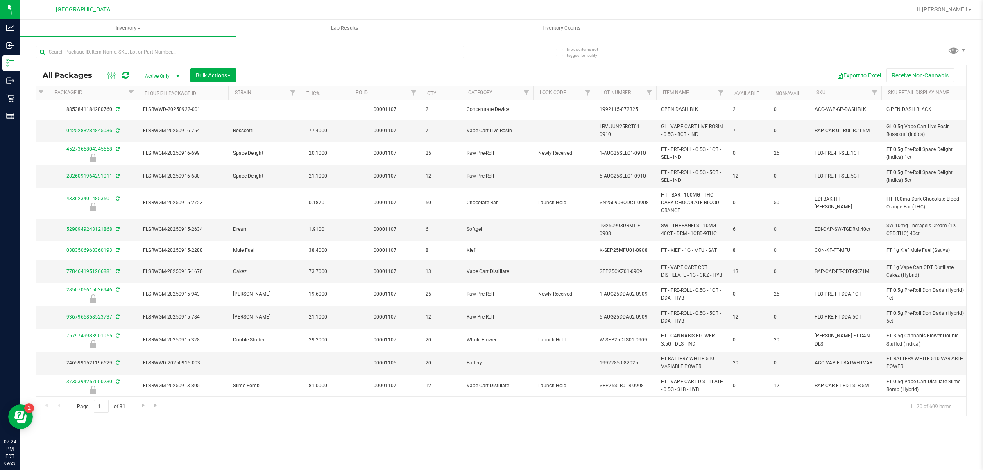
scroll to position [0, 321]
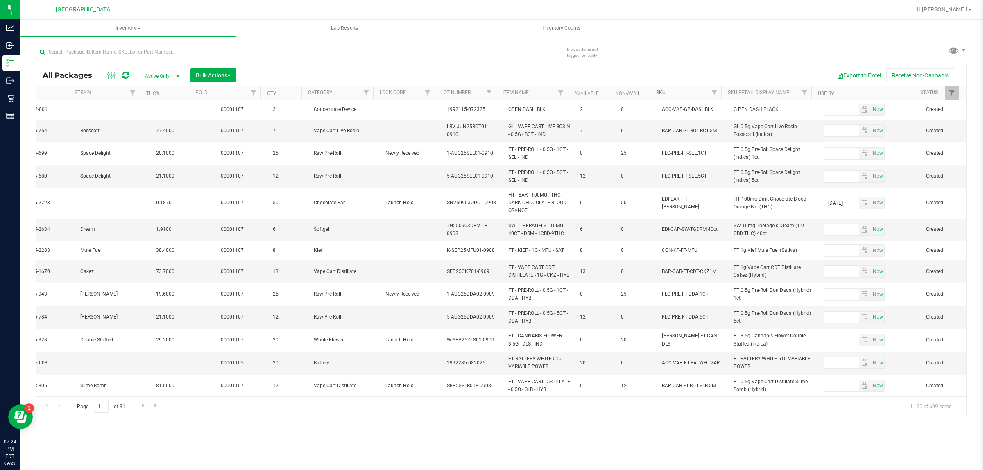
click at [662, 91] on link "SKU" at bounding box center [660, 93] width 9 height 6
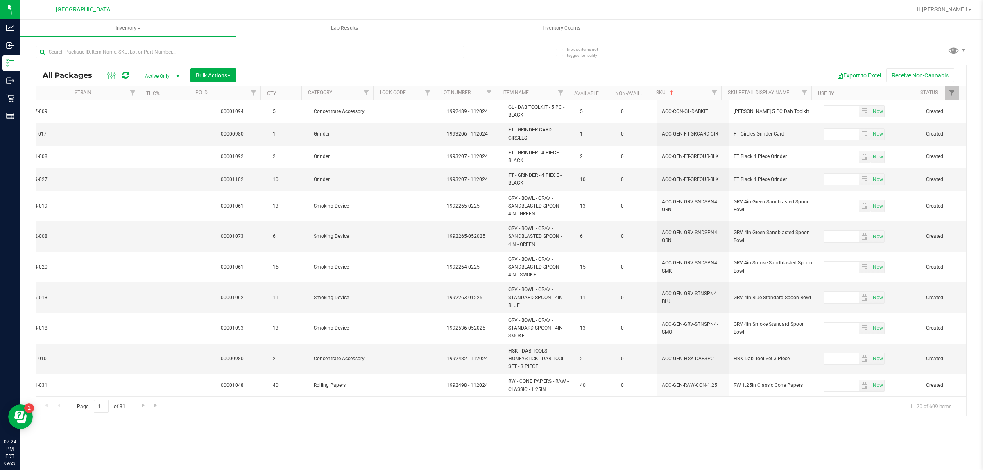
click at [858, 75] on button "Export to Excel" at bounding box center [858, 75] width 55 height 14
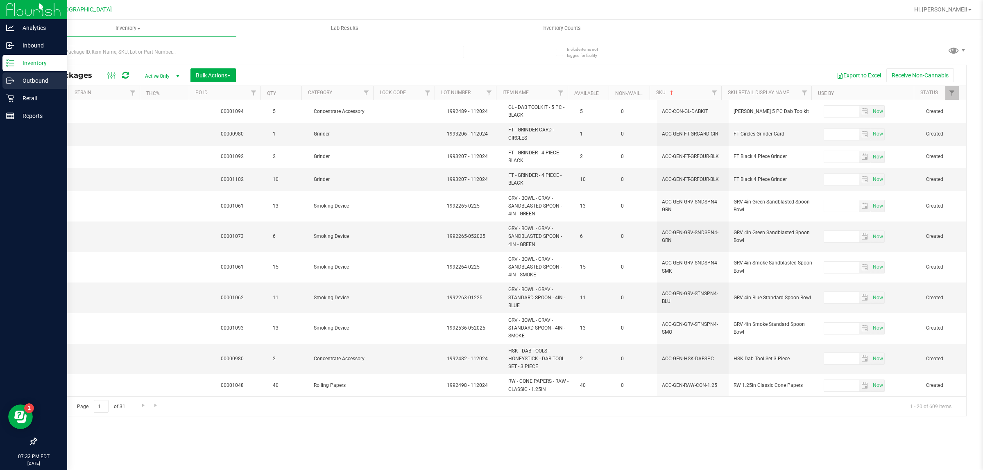
click at [31, 78] on p "Outbound" at bounding box center [38, 81] width 49 height 10
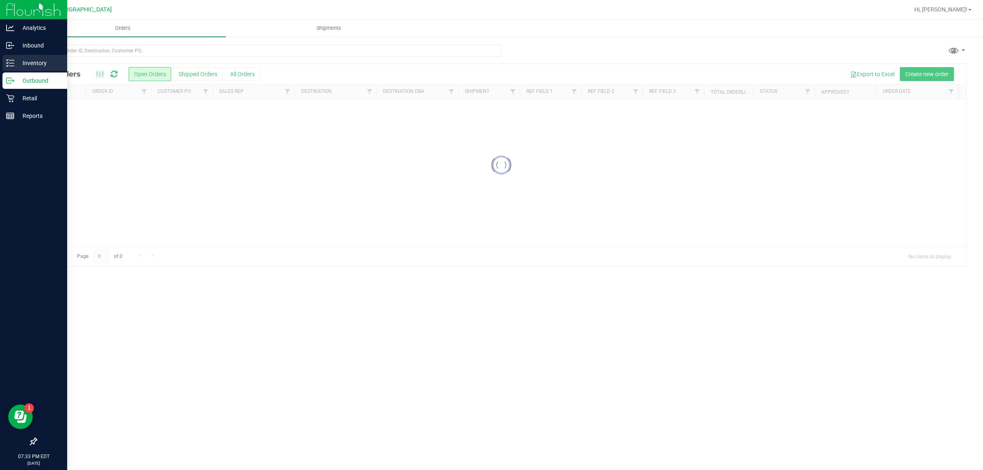
click at [45, 62] on p "Inventory" at bounding box center [38, 63] width 49 height 10
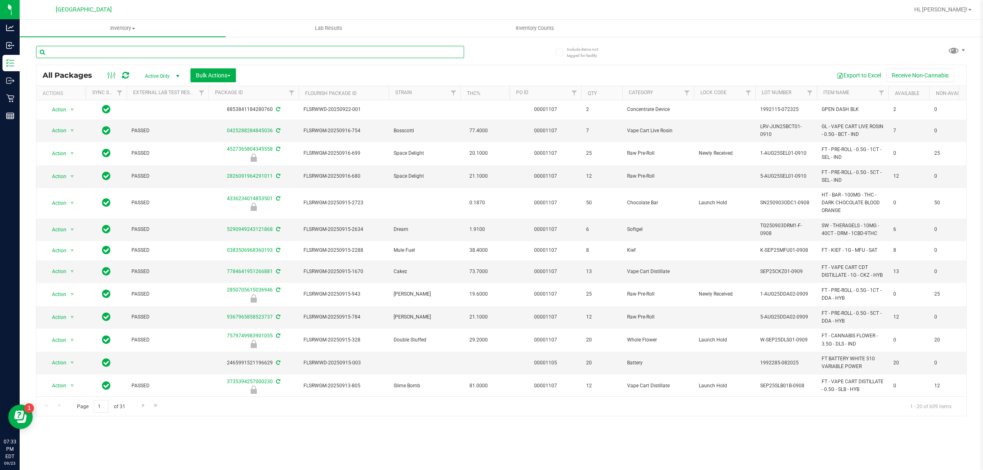
click at [156, 53] on input "text" at bounding box center [250, 52] width 428 height 12
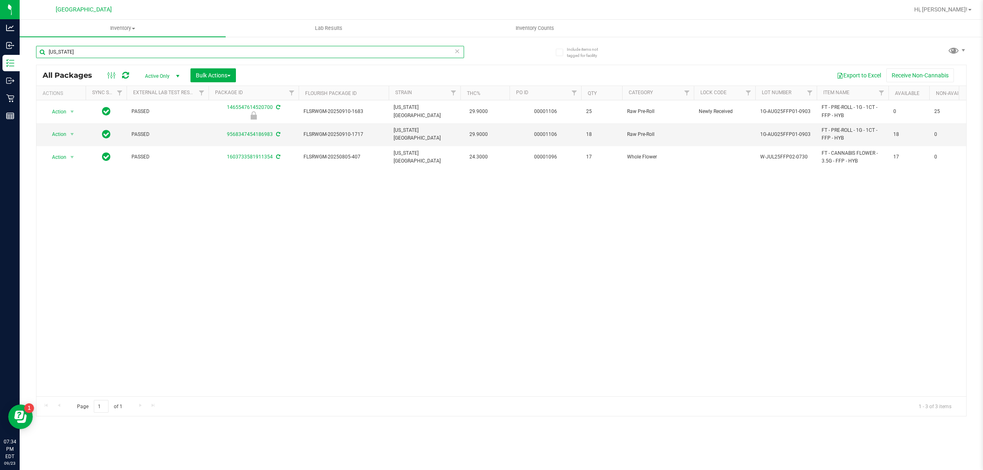
type input "[US_STATE]"
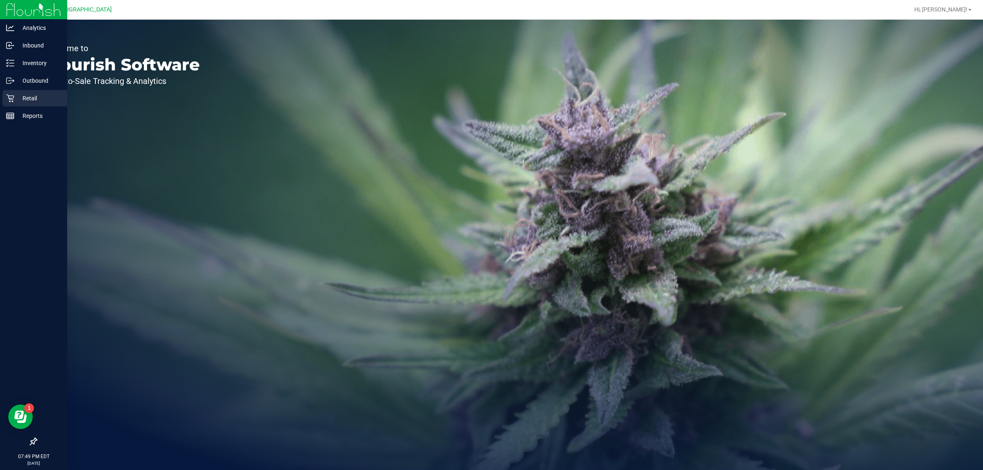
click at [23, 101] on p "Retail" at bounding box center [38, 98] width 49 height 10
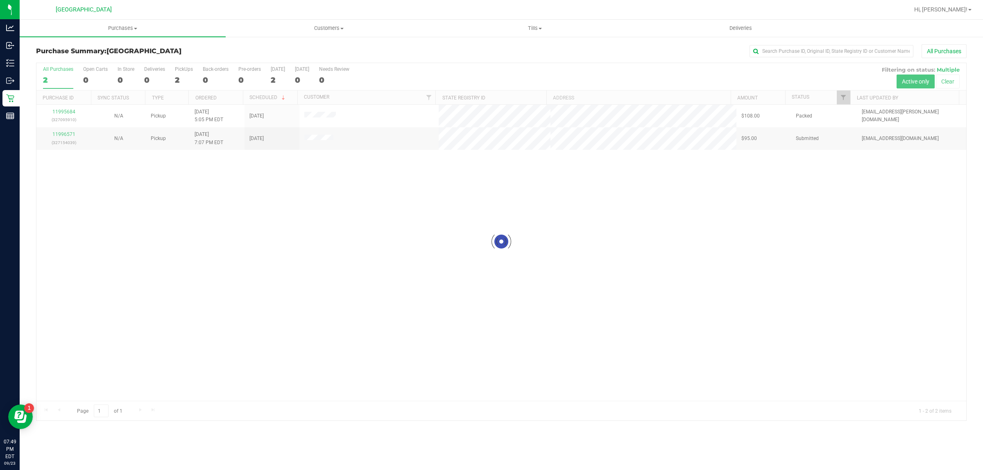
click at [68, 136] on div at bounding box center [501, 242] width 930 height 358
click at [68, 136] on link "11996571" at bounding box center [63, 134] width 23 height 6
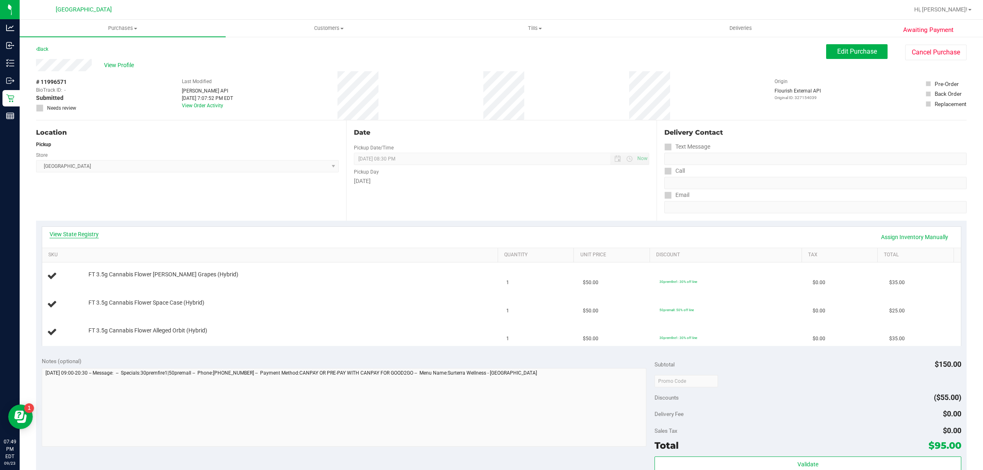
click at [97, 233] on link "View State Registry" at bounding box center [74, 234] width 49 height 8
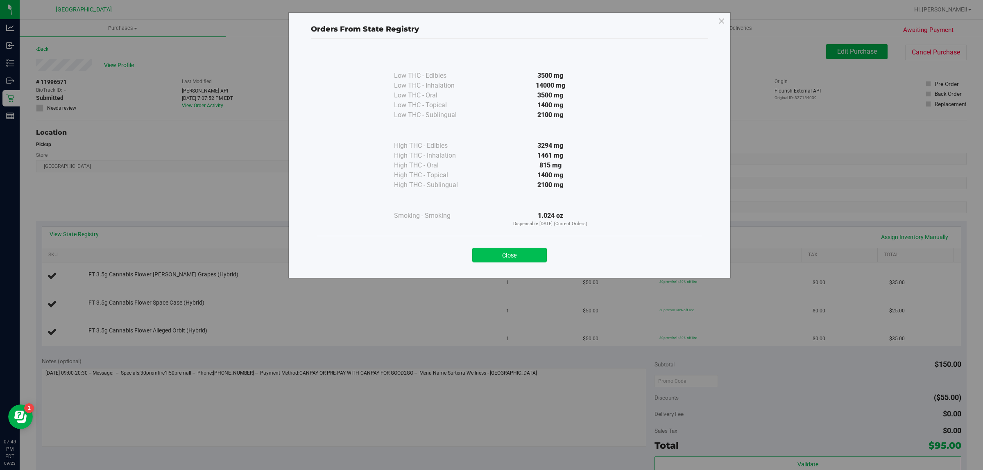
click at [515, 261] on button "Close" at bounding box center [509, 255] width 75 height 15
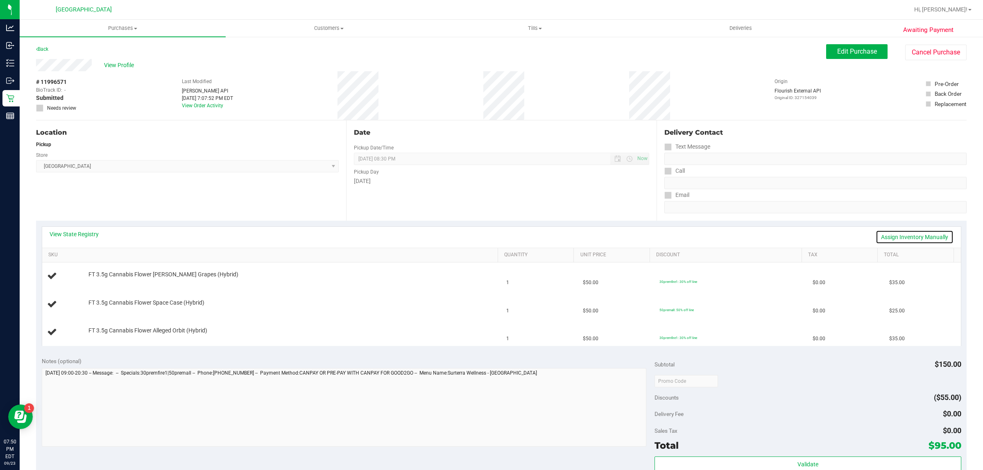
click at [919, 238] on link "Assign Inventory Manually" at bounding box center [915, 237] width 78 height 14
click at [860, 48] on span "Edit Purchase" at bounding box center [857, 52] width 40 height 8
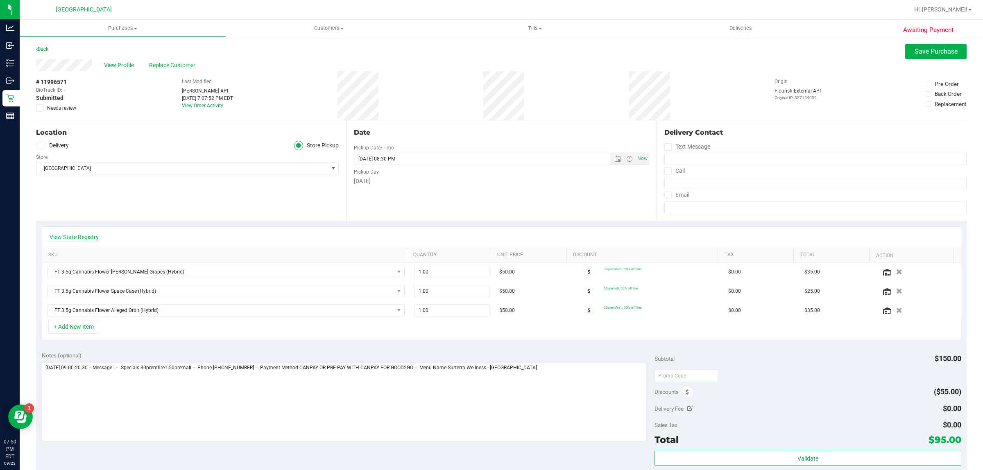
click at [83, 237] on link "View State Registry" at bounding box center [74, 237] width 49 height 8
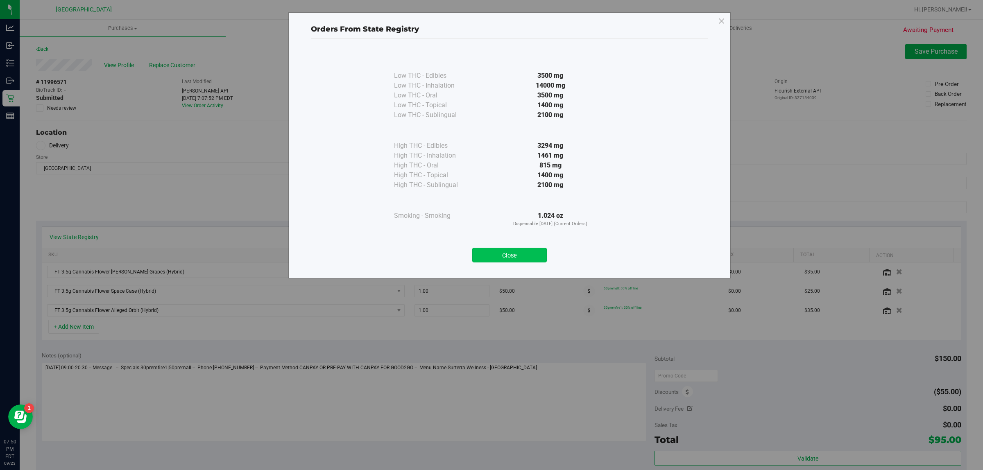
click at [501, 257] on button "Close" at bounding box center [509, 255] width 75 height 15
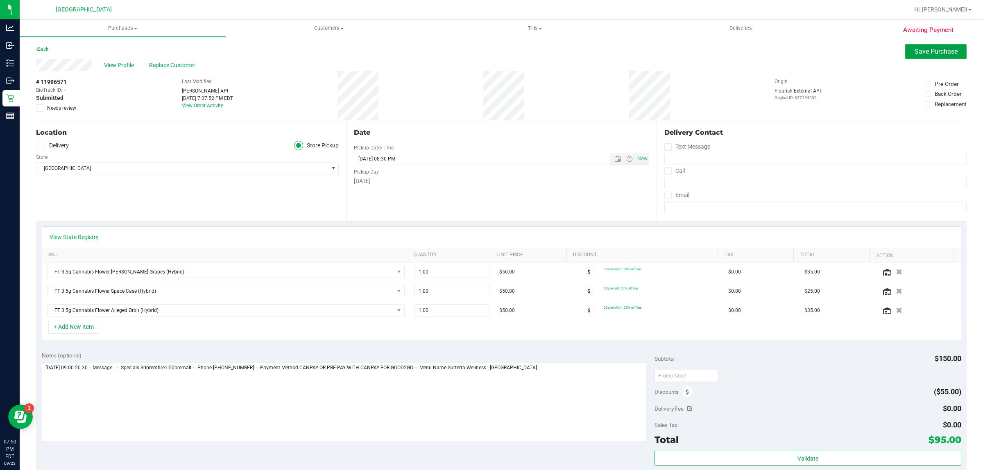
click at [930, 55] on span "Save Purchase" at bounding box center [935, 52] width 43 height 8
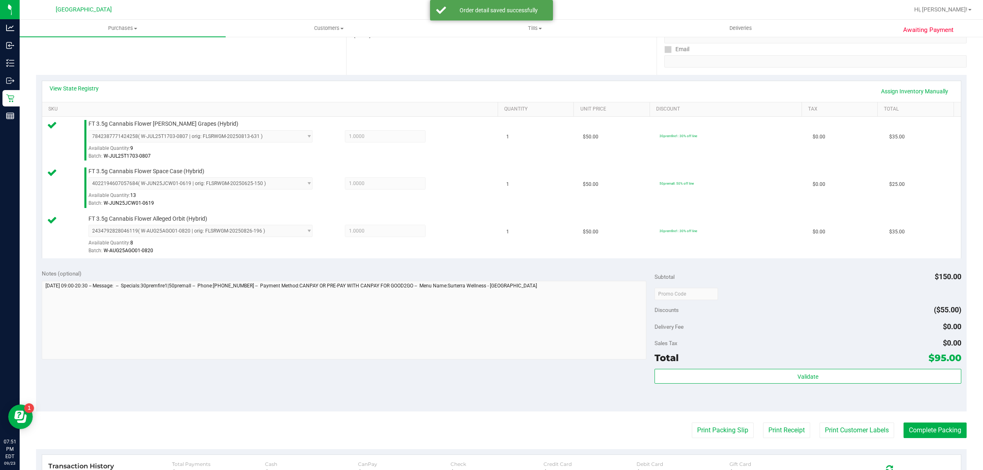
scroll to position [205, 0]
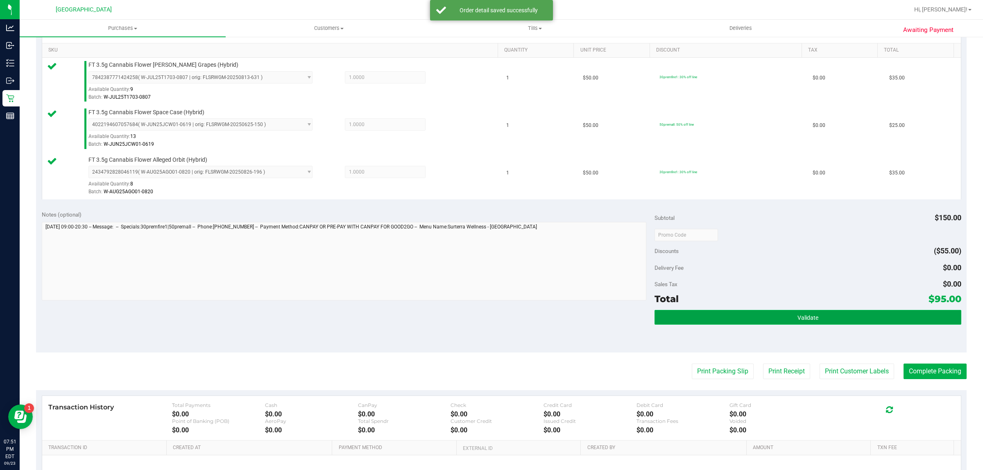
click at [893, 321] on button "Validate" at bounding box center [807, 317] width 306 height 15
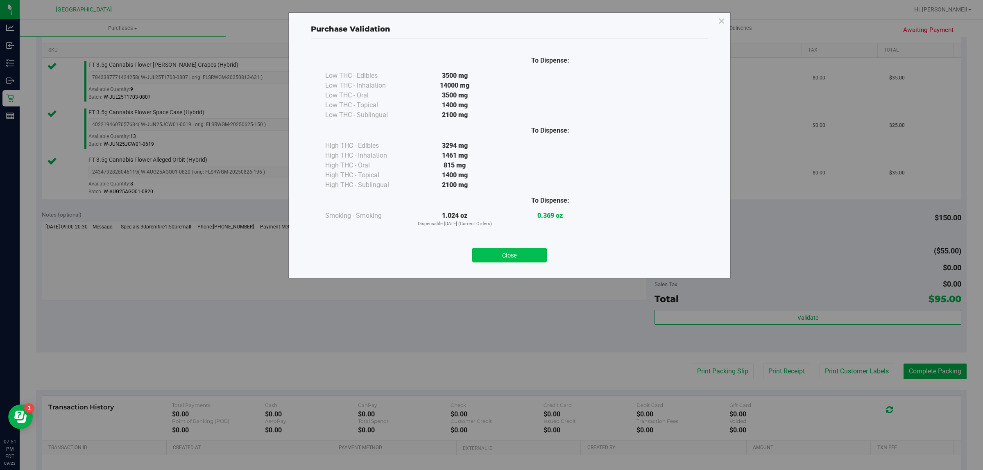
click at [512, 251] on button "Close" at bounding box center [509, 255] width 75 height 15
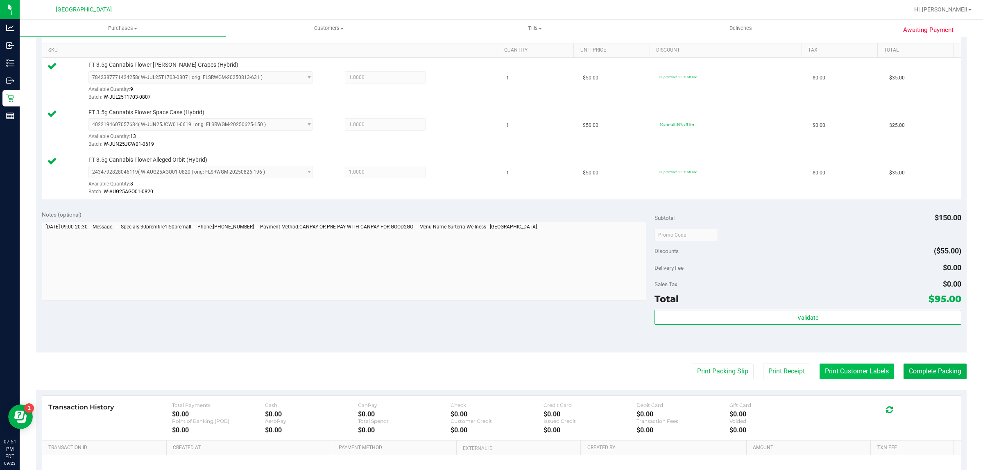
click at [832, 376] on button "Print Customer Labels" at bounding box center [856, 372] width 75 height 16
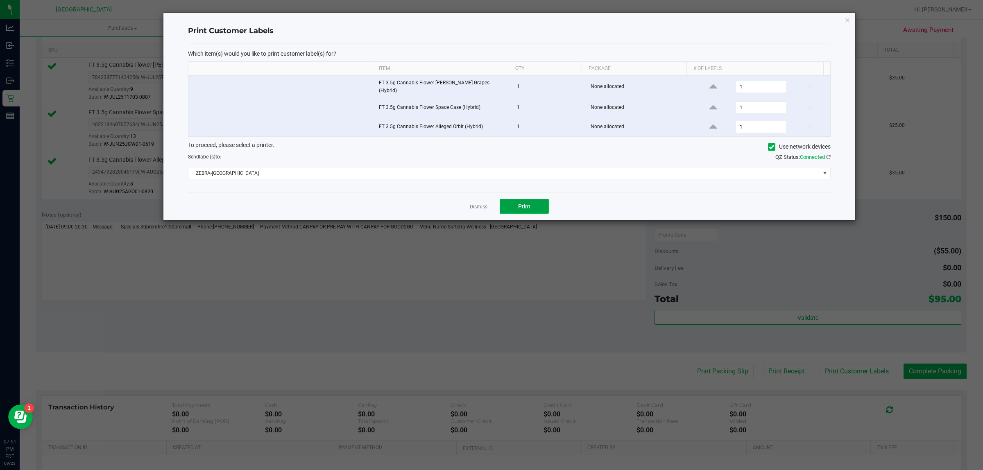
click at [525, 207] on span "Print" at bounding box center [524, 206] width 12 height 7
click at [844, 20] on icon "button" at bounding box center [847, 20] width 6 height 10
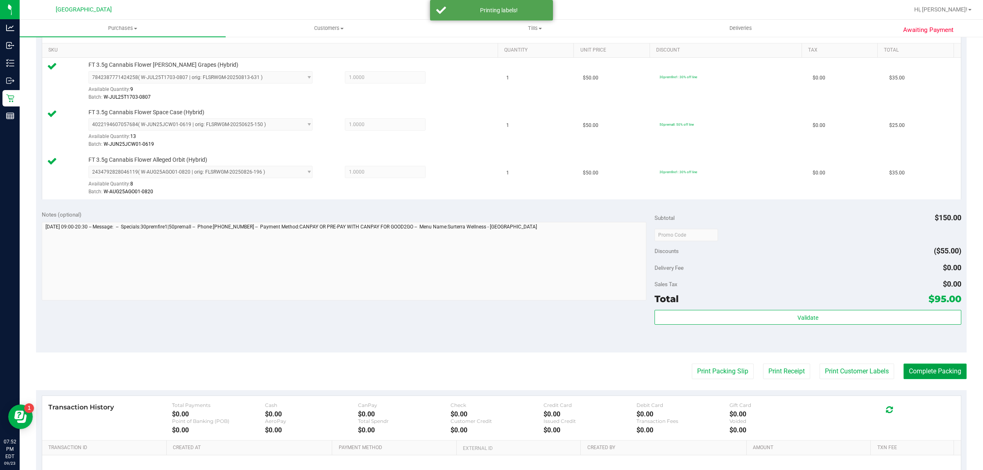
click at [909, 379] on button "Complete Packing" at bounding box center [934, 372] width 63 height 16
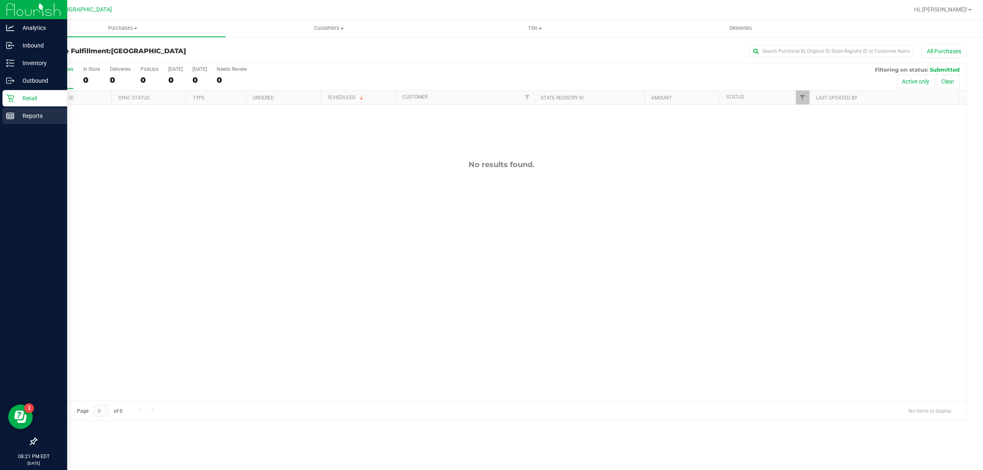
click at [7, 119] on rect at bounding box center [10, 116] width 7 height 6
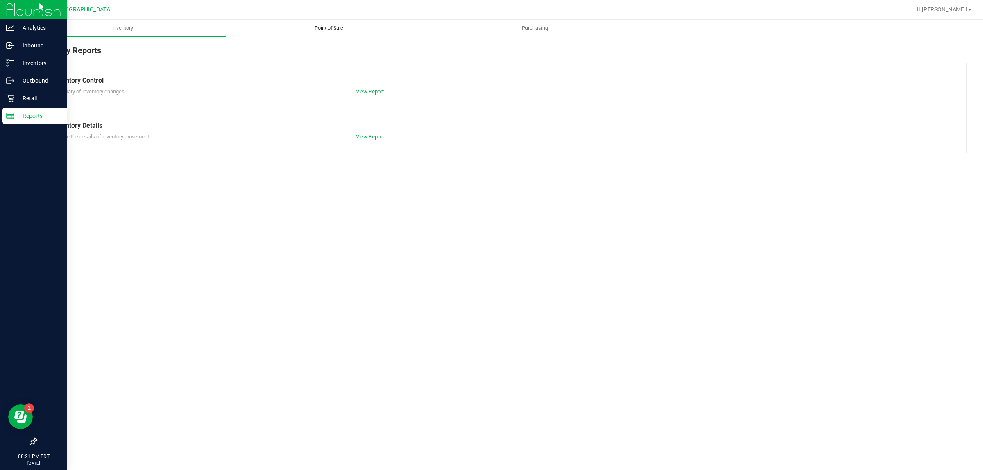
click at [328, 25] on span "Point of Sale" at bounding box center [328, 28] width 51 height 7
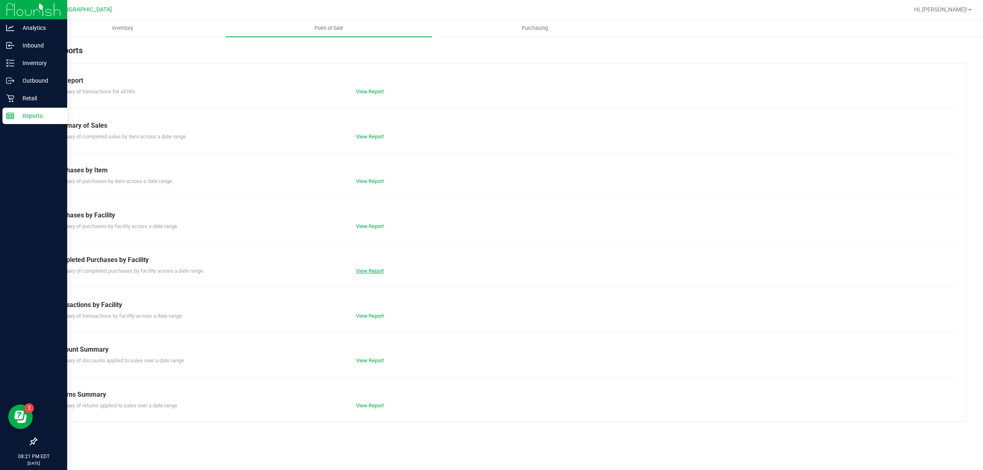
click at [377, 274] on link "View Report" at bounding box center [370, 271] width 28 height 6
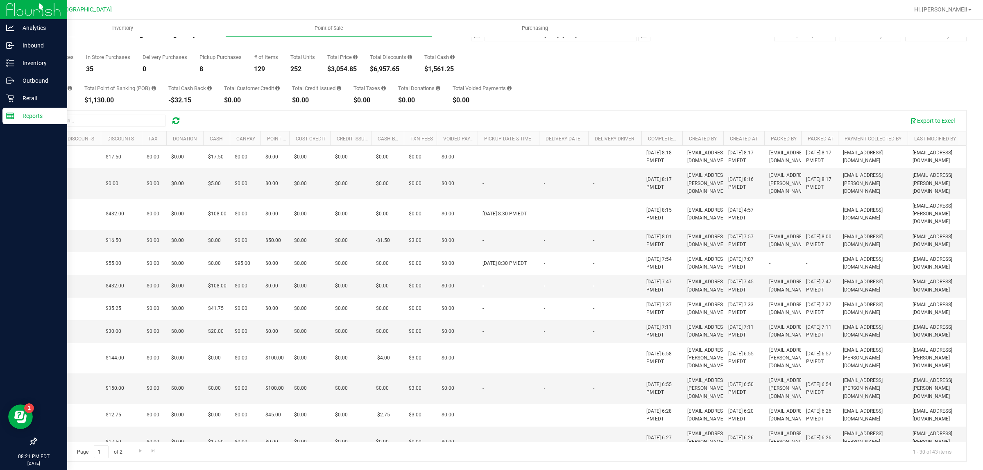
scroll to position [0, 227]
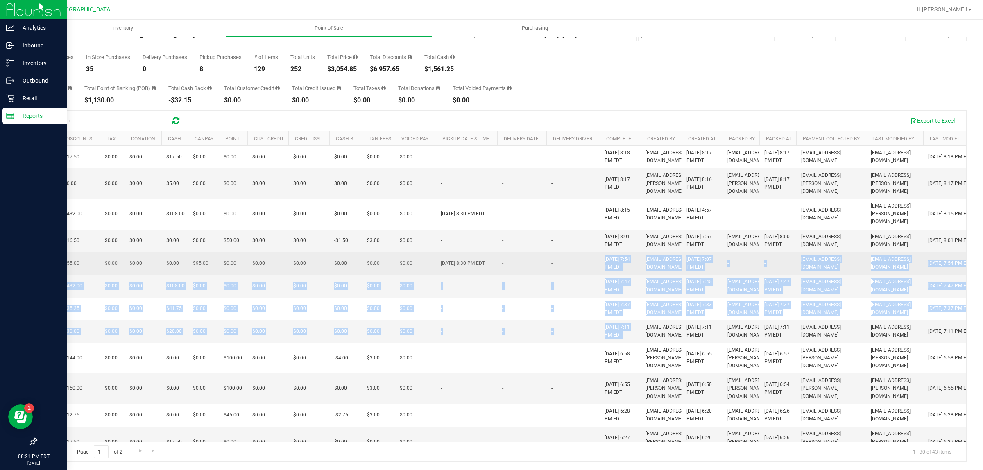
drag, startPoint x: 643, startPoint y: 359, endPoint x: 557, endPoint y: 277, distance: 118.2
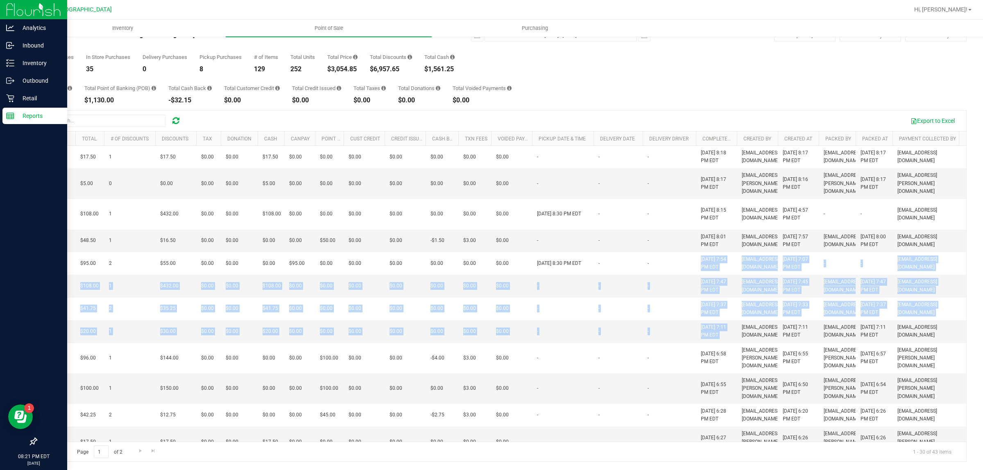
scroll to position [0, 0]
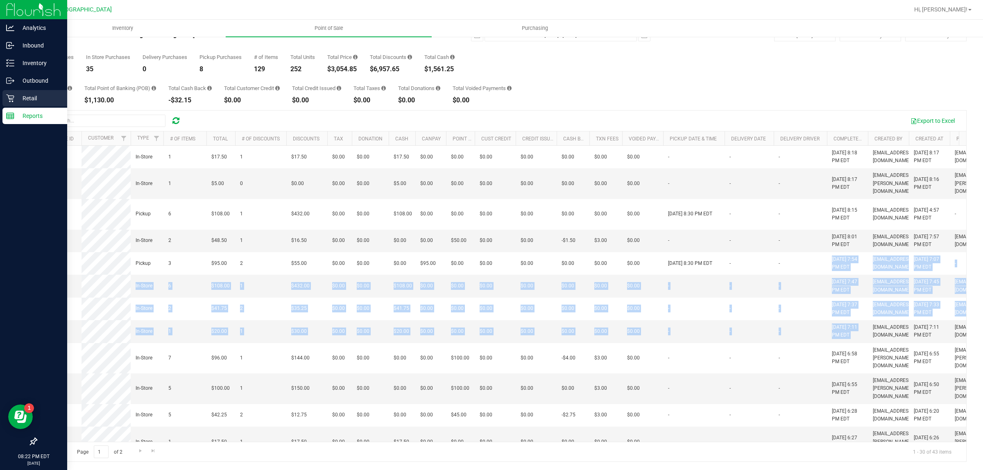
click at [11, 106] on div "Retail" at bounding box center [34, 98] width 65 height 16
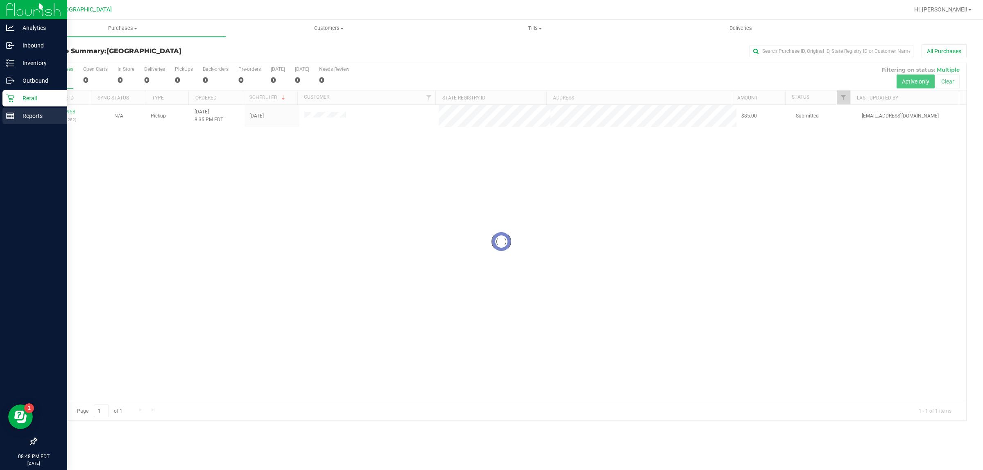
click at [9, 120] on div "Reports" at bounding box center [34, 116] width 65 height 16
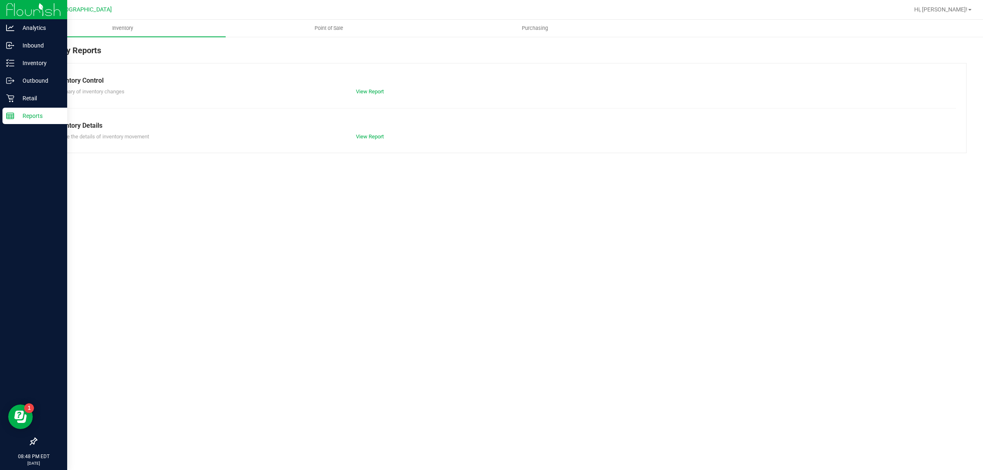
click at [326, 20] on link "Point of Sale" at bounding box center [329, 28] width 206 height 17
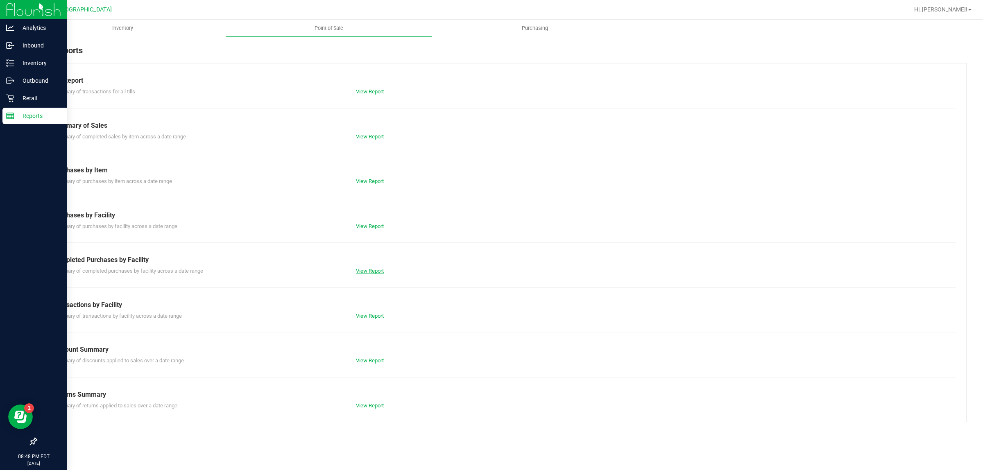
click at [380, 271] on link "View Report" at bounding box center [370, 271] width 28 height 6
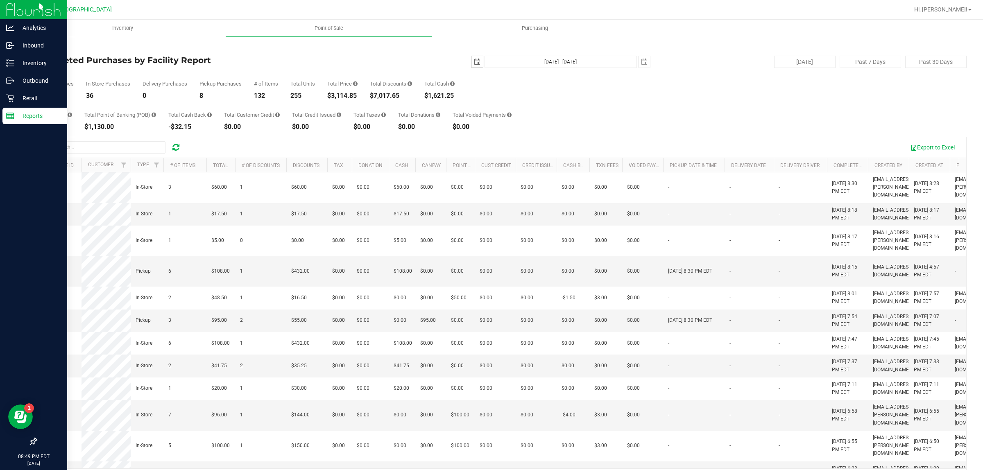
click at [474, 61] on span "select" at bounding box center [477, 62] width 7 height 7
click at [477, 144] on link "21" at bounding box center [473, 145] width 12 height 13
type input "2025-09-21"
type input "Sep 21, 2025 - Sep 23, 2025"
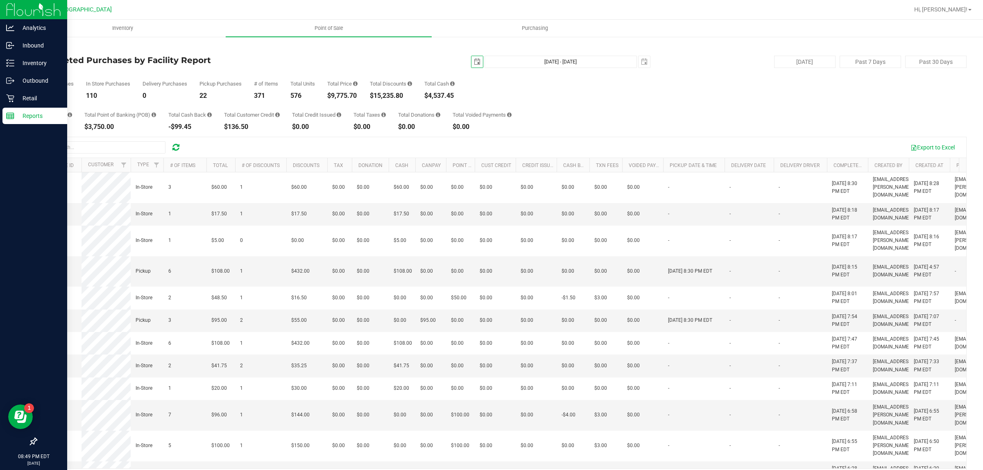
click at [472, 66] on span "select" at bounding box center [476, 61] width 11 height 11
click at [486, 106] on link "1" at bounding box center [485, 107] width 12 height 13
type input "2025-09-01"
type input "Sep 1, 2025 - Sep 23, 2025"
click at [39, 61] on p "Inventory" at bounding box center [38, 63] width 49 height 10
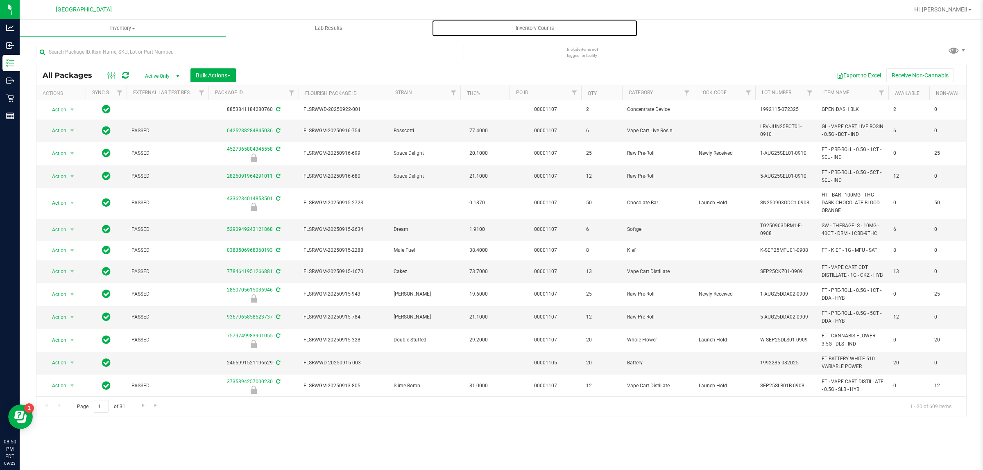
click at [548, 27] on span "Inventory Counts" at bounding box center [535, 28] width 61 height 7
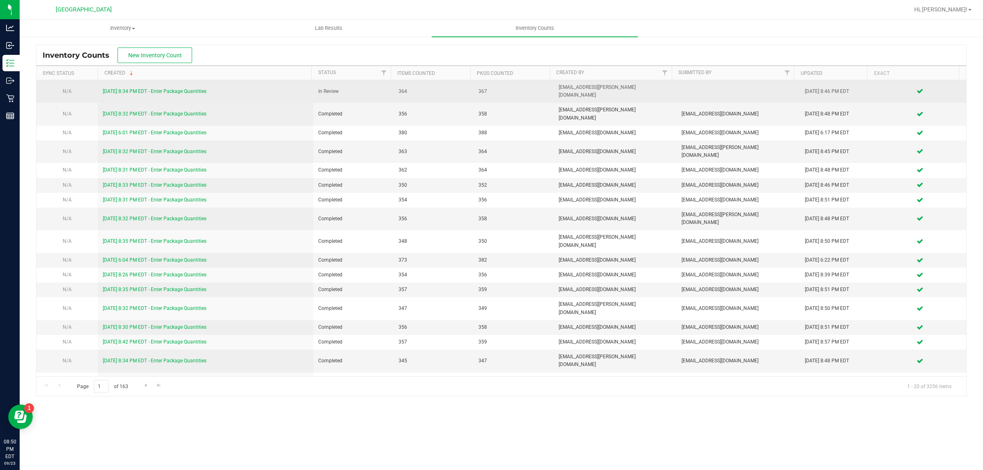
click at [163, 88] on link "9/23/25 8:34 PM EDT - Enter Package Quantities" at bounding box center [155, 91] width 104 height 6
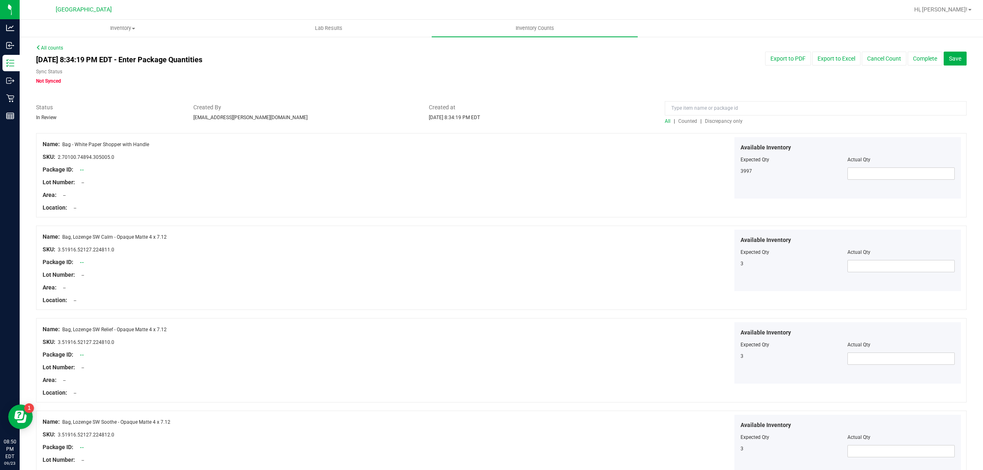
click at [713, 121] on span "Discrepancy only" at bounding box center [724, 121] width 38 height 6
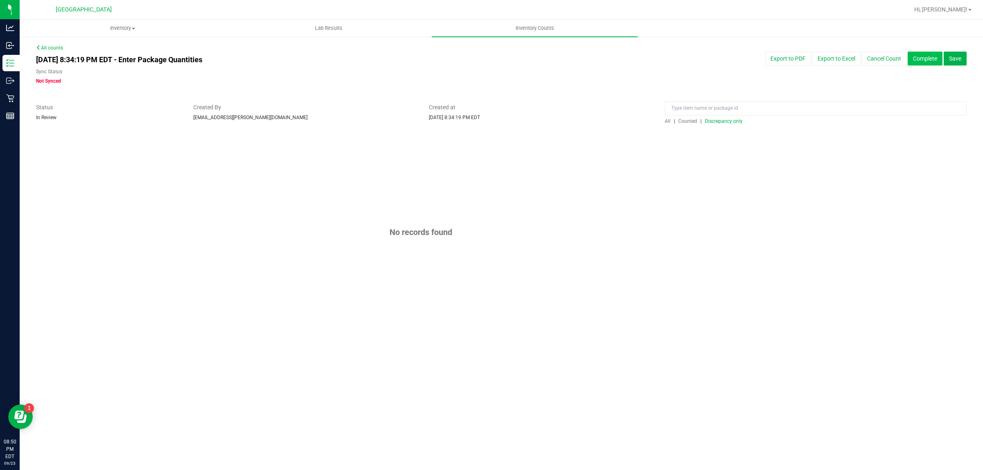
click at [928, 63] on button "Complete" at bounding box center [924, 59] width 35 height 14
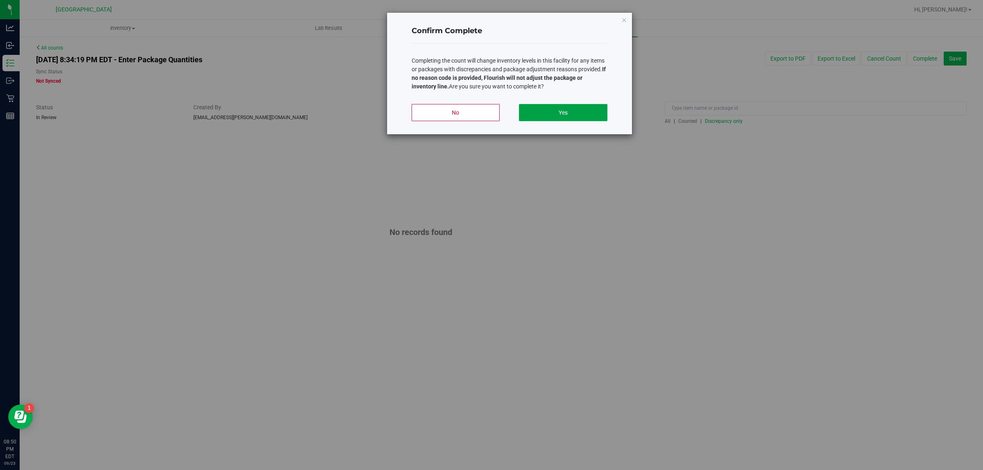
click at [553, 109] on button "Yes" at bounding box center [563, 112] width 88 height 17
